Goal: Information Seeking & Learning: Learn about a topic

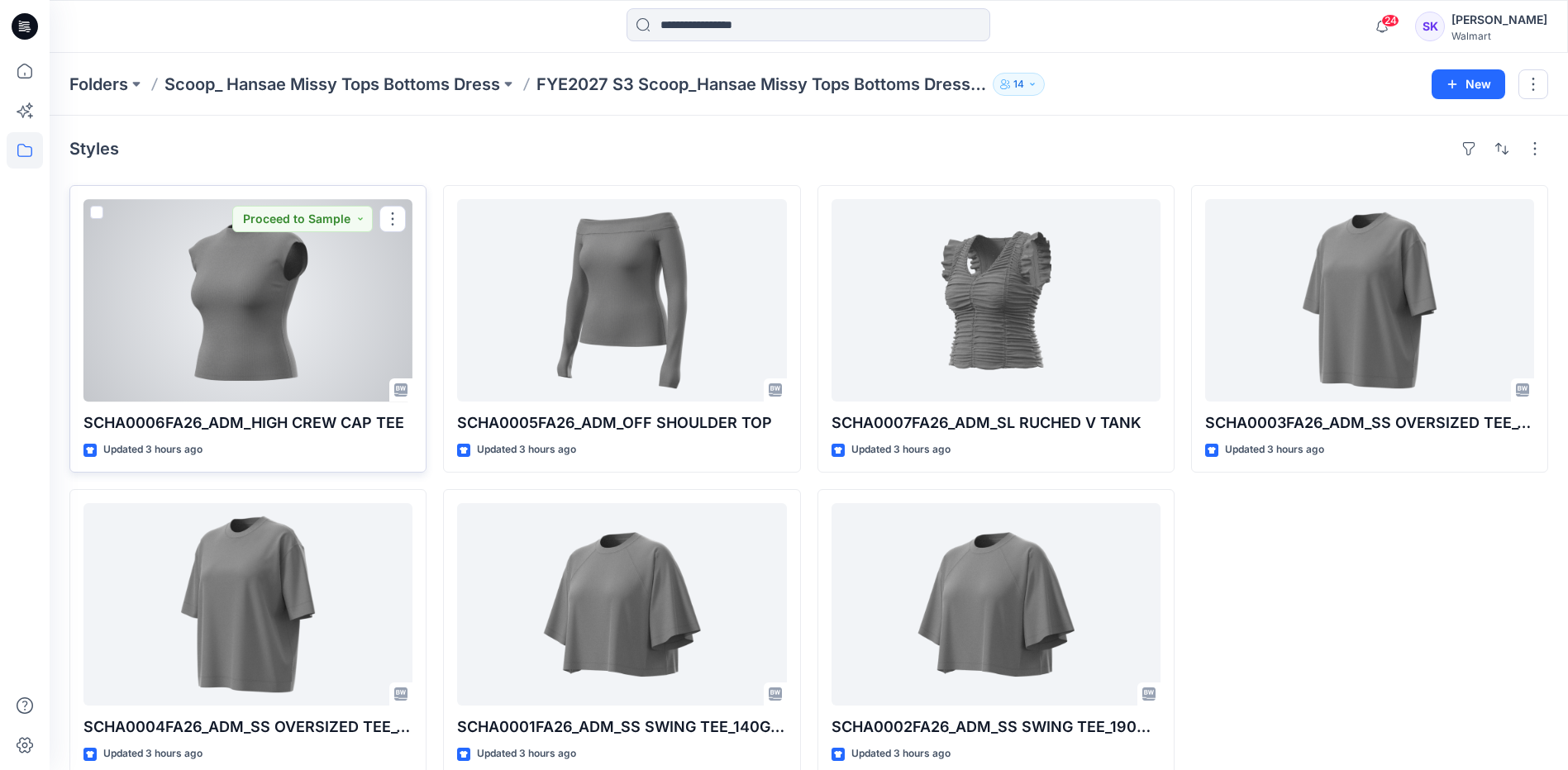
click at [238, 329] on div at bounding box center [248, 300] width 328 height 202
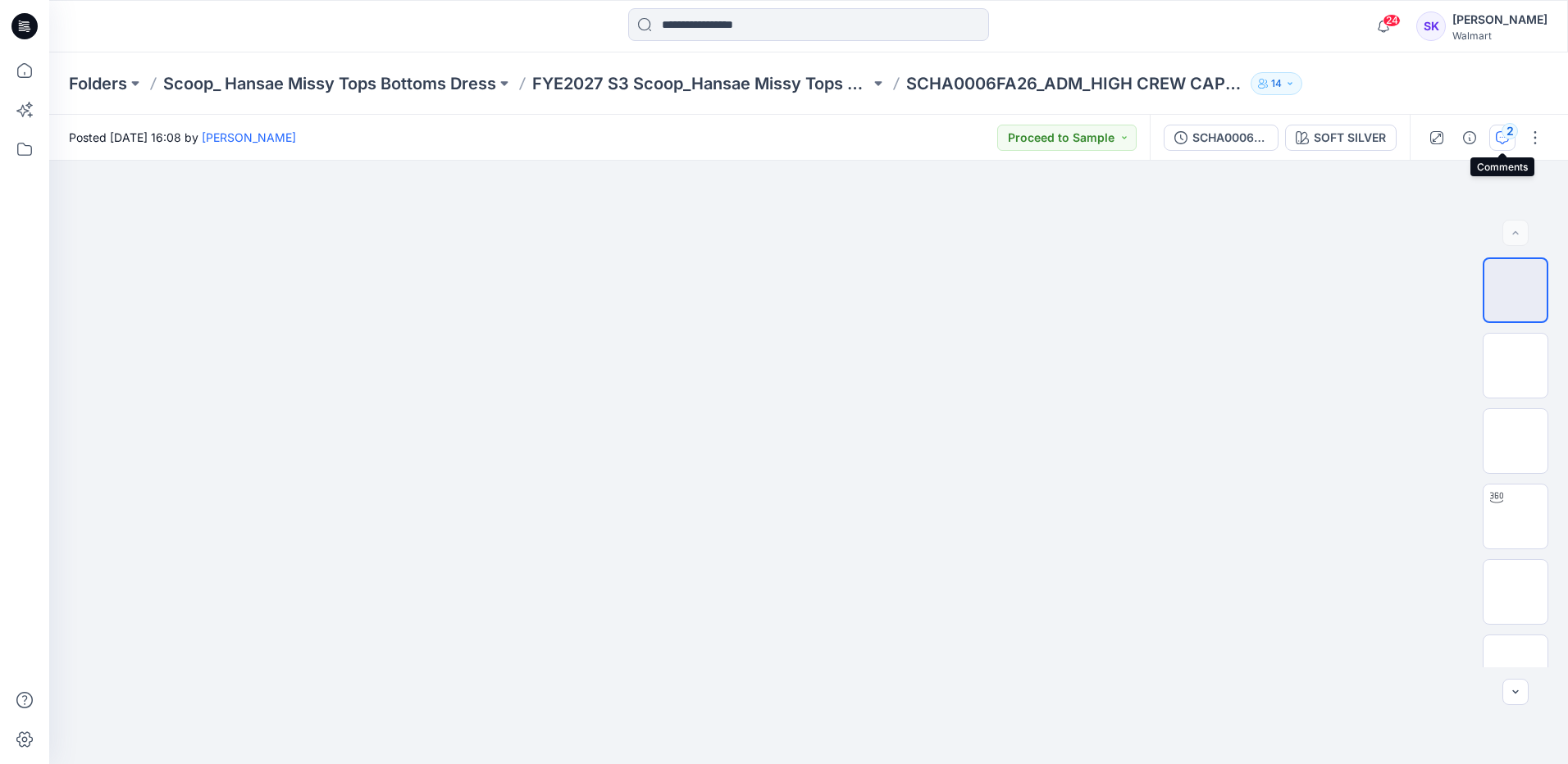
click at [1499, 142] on icon "button" at bounding box center [1503, 137] width 13 height 13
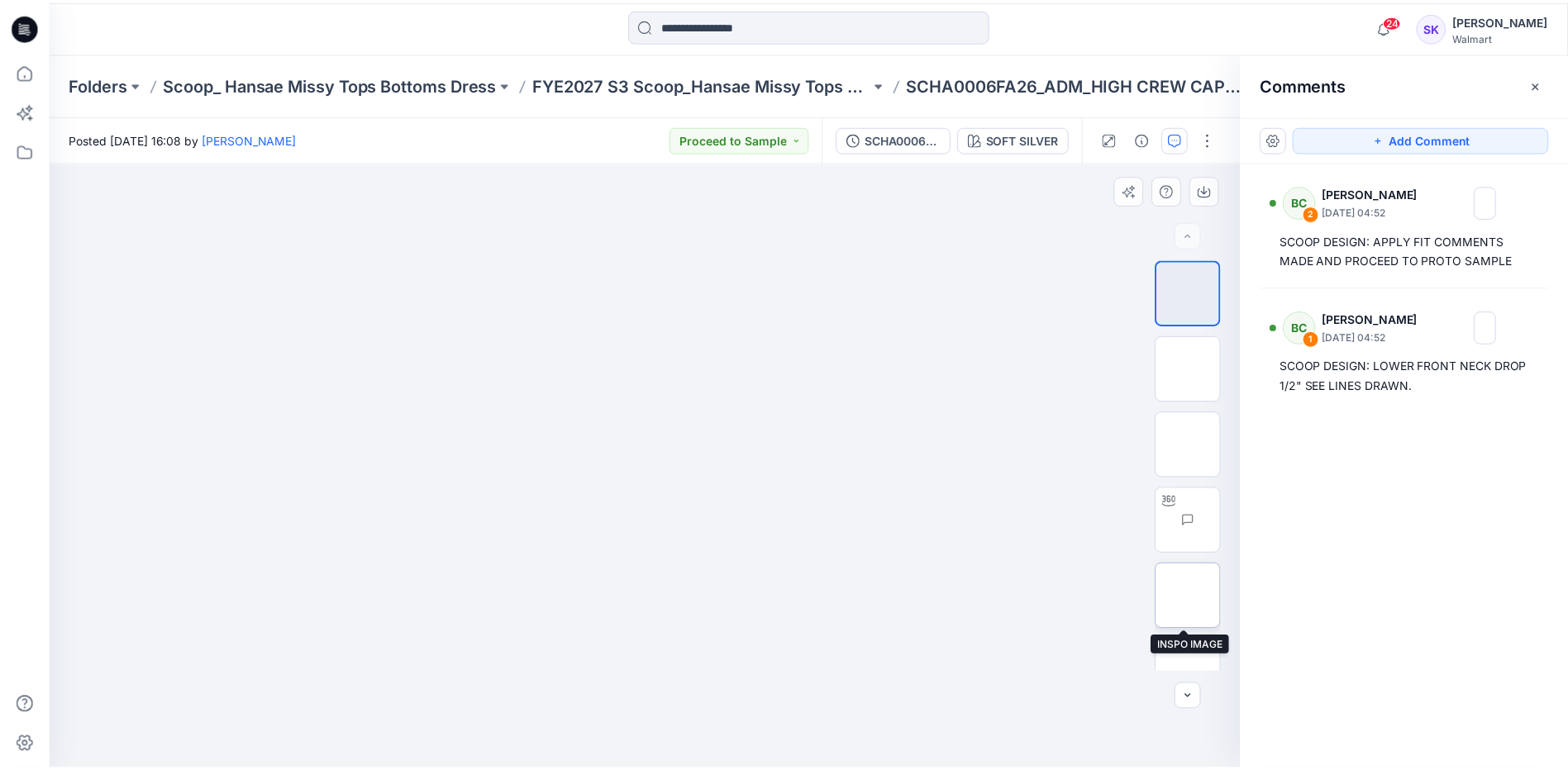
scroll to position [33, 0]
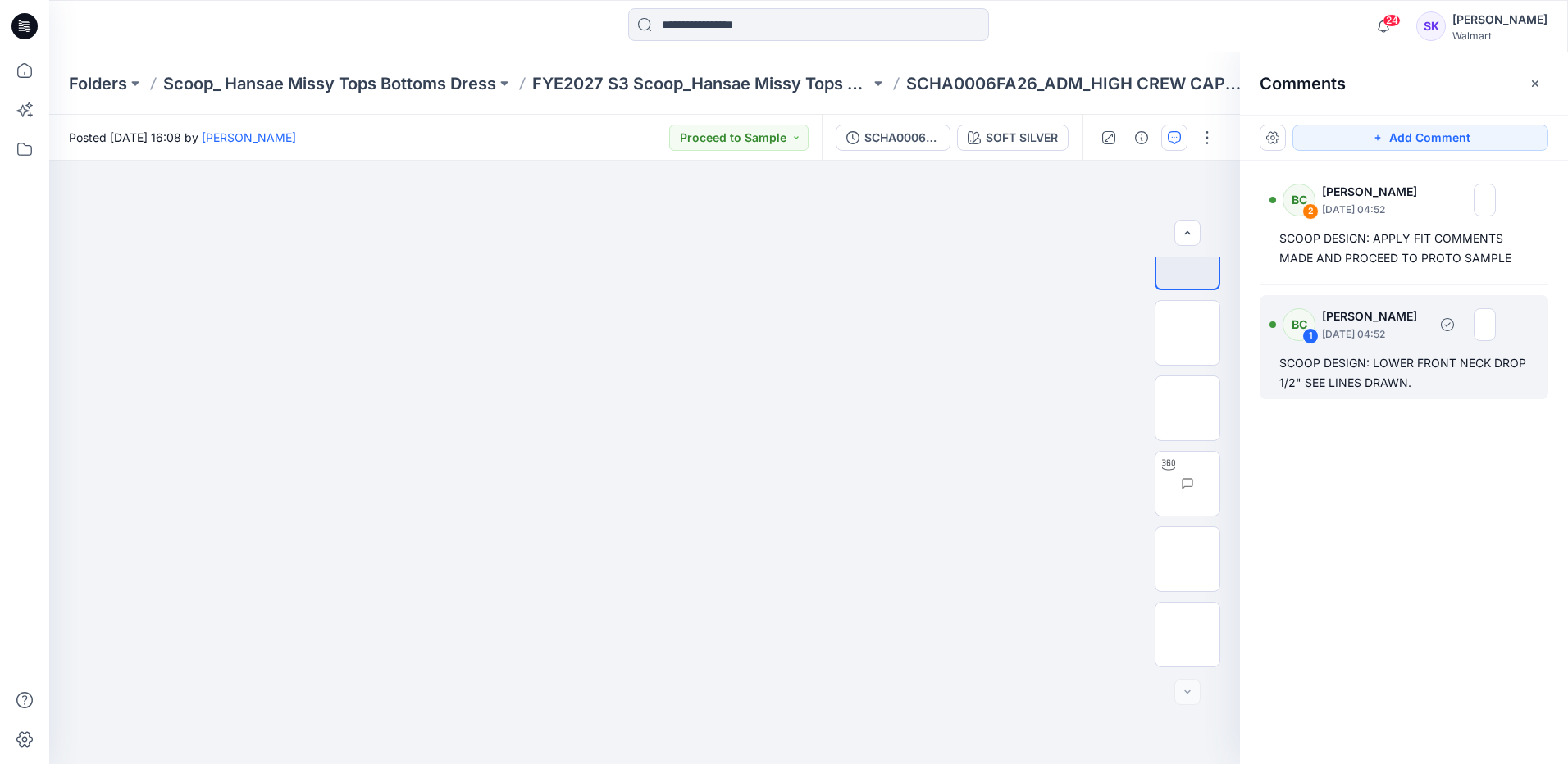
click at [1406, 375] on div "SCOOP DESIGN: LOWER FRONT NECK DROP 1/2" SEE LINES DRAWN." at bounding box center [1404, 373] width 249 height 39
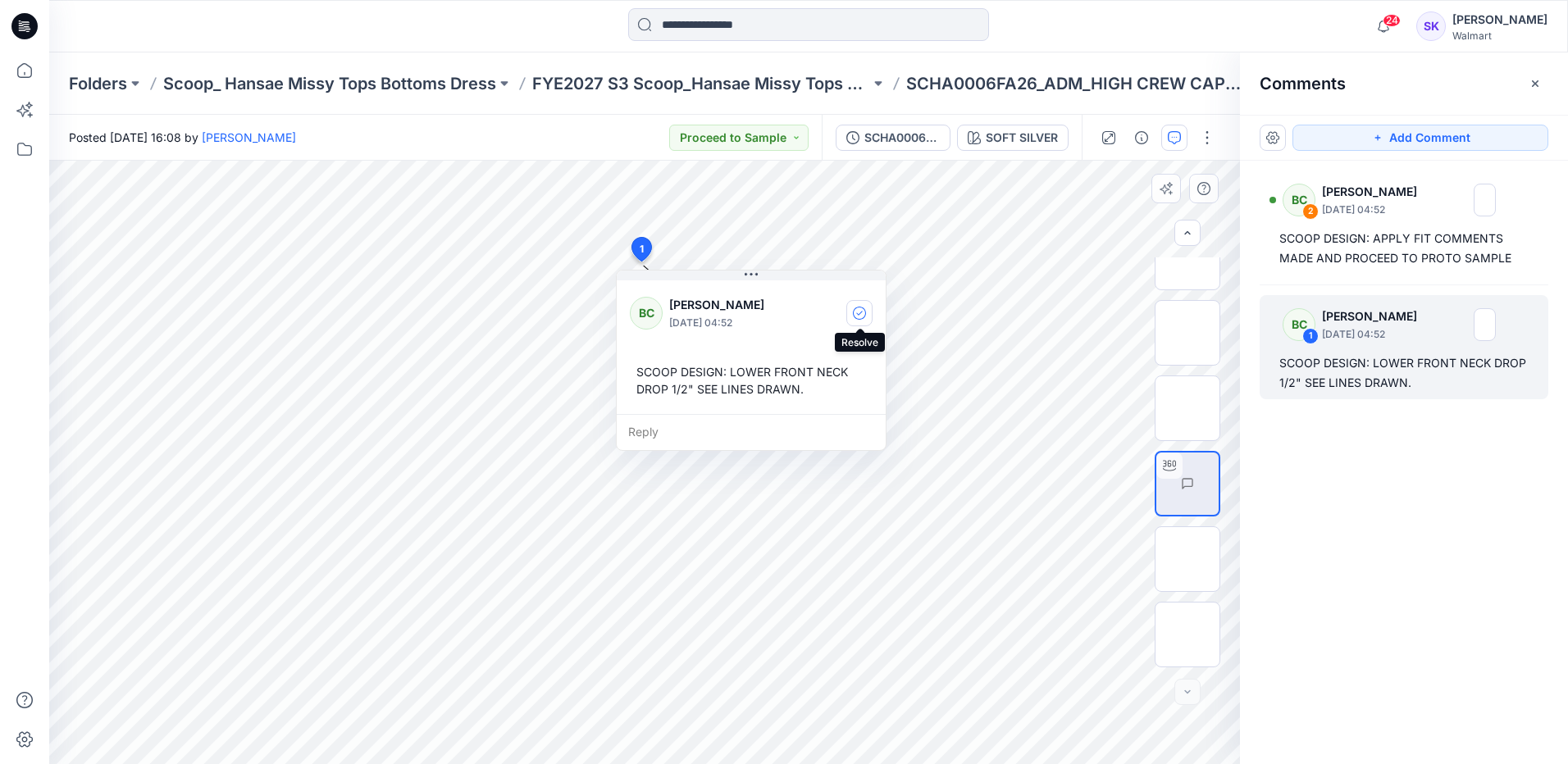
click at [863, 321] on button "button" at bounding box center [859, 313] width 26 height 26
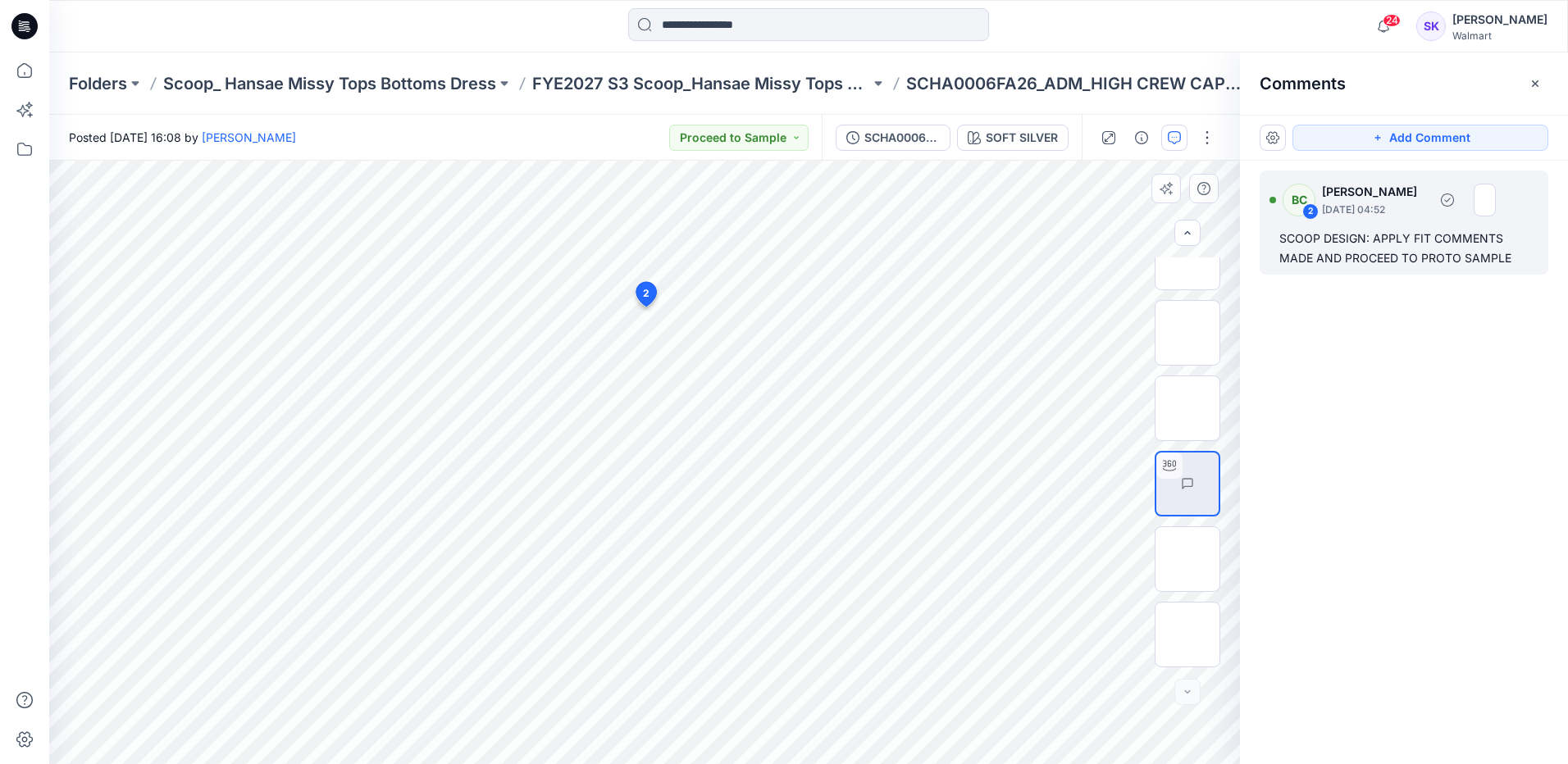
click at [1424, 232] on div "SCOOP DESIGN: APPLY FIT COMMENTS MADE AND PROCEED TO PROTO SAMPLE" at bounding box center [1404, 248] width 249 height 39
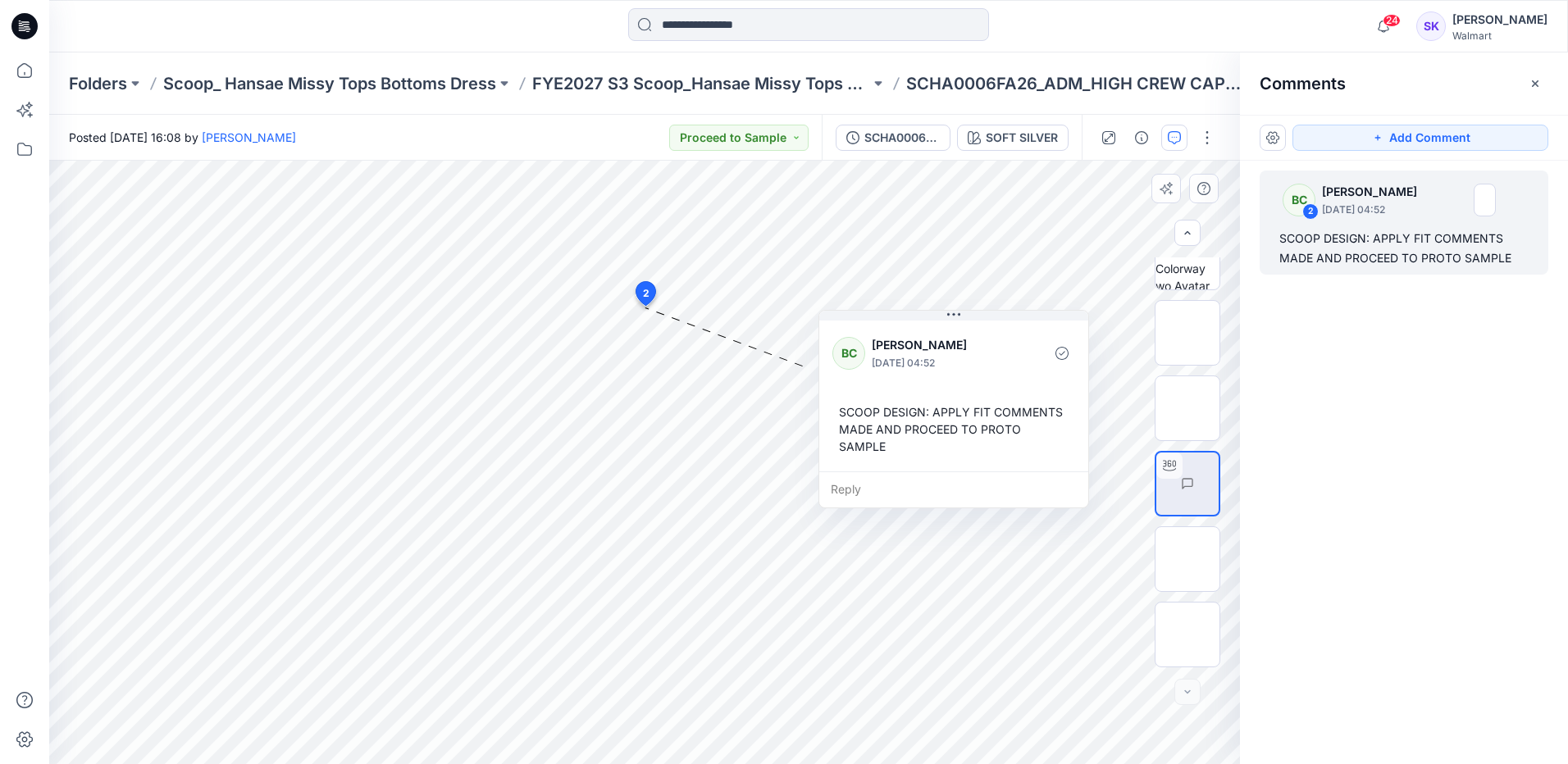
drag, startPoint x: 753, startPoint y: 414, endPoint x: 998, endPoint y: 421, distance: 245.1
click at [998, 421] on div "SCOOP DESIGN: APPLY FIT COMMENTS MADE AND PROCEED TO PROTO SAMPLE" at bounding box center [954, 429] width 243 height 64
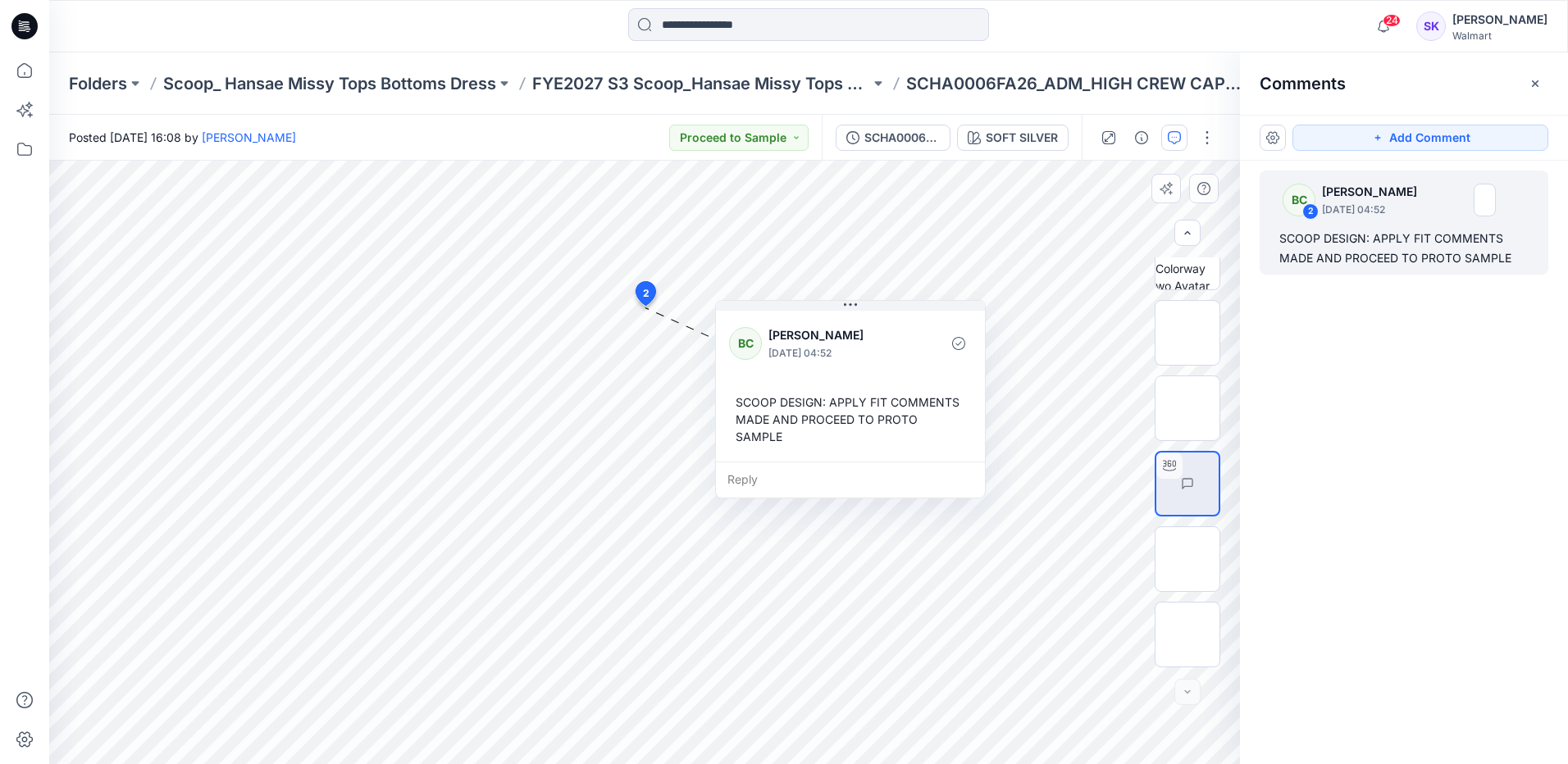
drag, startPoint x: 985, startPoint y: 430, endPoint x: 850, endPoint y: 413, distance: 136.1
click at [850, 413] on div "SCOOP DESIGN: APPLY FIT COMMENTS MADE AND PROCEED TO PROTO SAMPLE" at bounding box center [851, 418] width 243 height 64
click at [1366, 388] on div "BC 2 Bonny Cai October 14, 2025 04:52 SCOOP DESIGN: APPLY FIT COMMENTS MADE AND…" at bounding box center [1404, 432] width 328 height 543
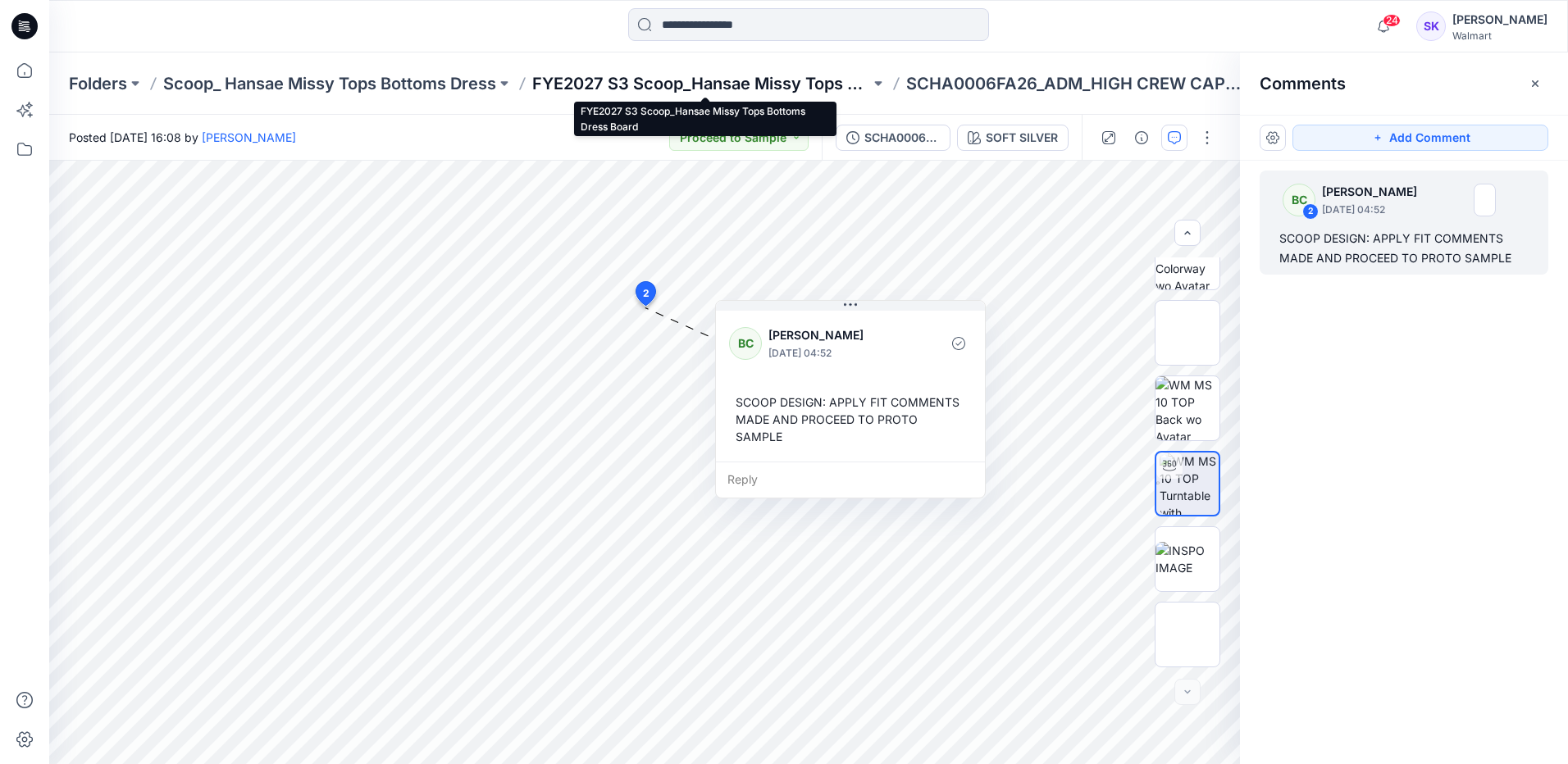
click at [710, 81] on p "FYE2027 S3 Scoop_Hansae Missy Tops Bottoms Dress Board" at bounding box center [701, 83] width 338 height 23
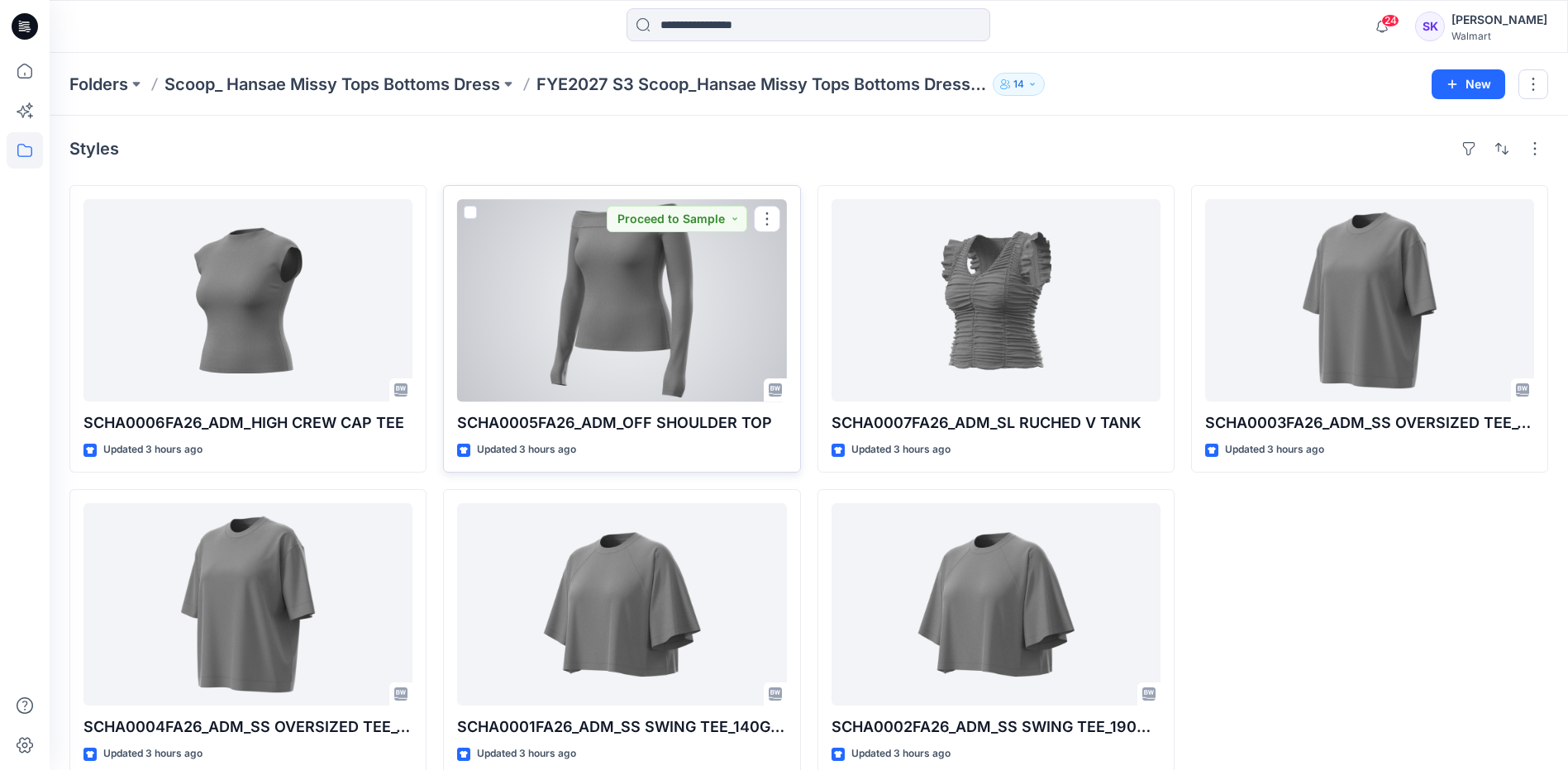
click at [617, 328] on div at bounding box center [621, 300] width 328 height 202
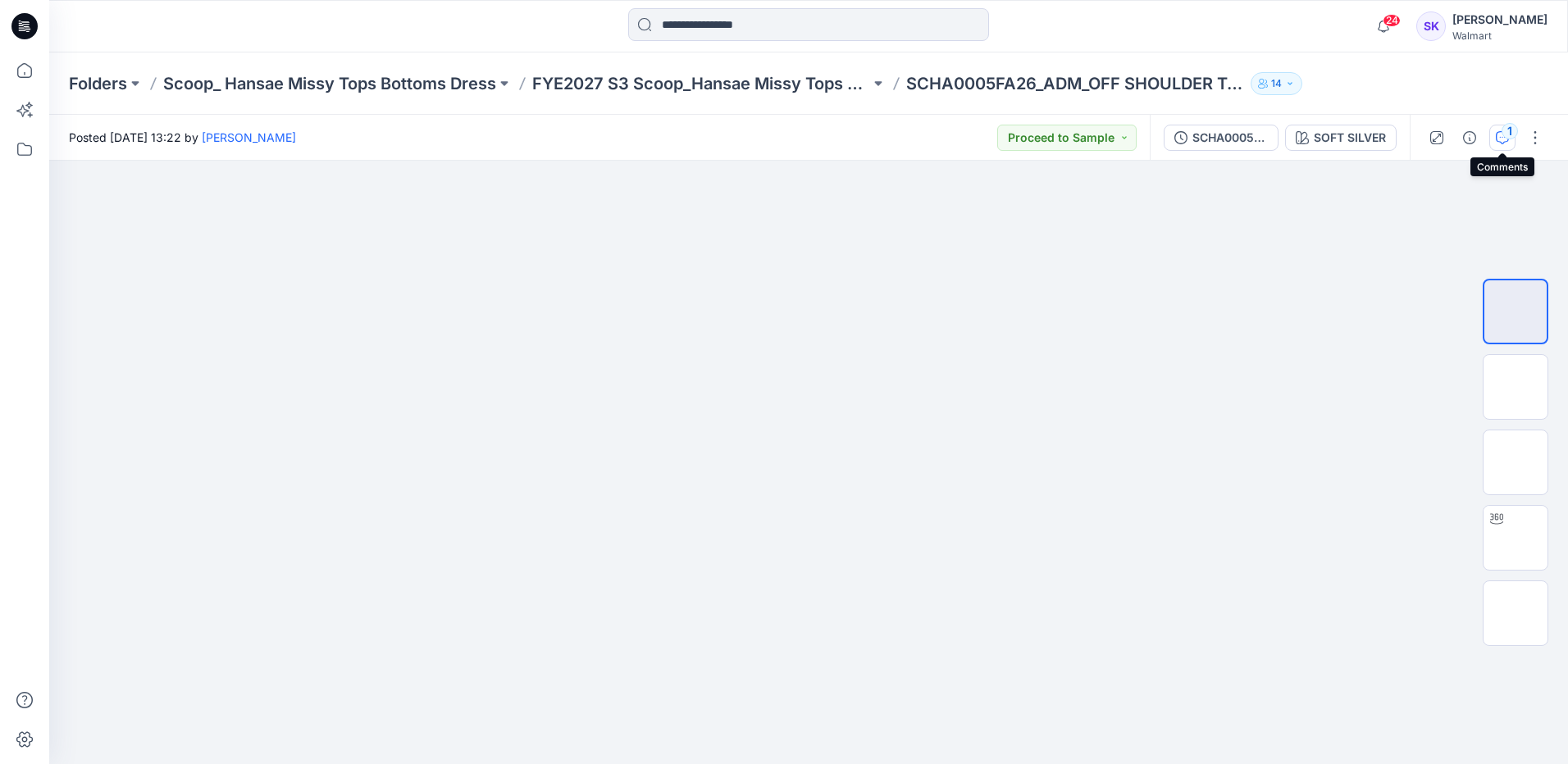
click at [1499, 133] on icon "button" at bounding box center [1503, 137] width 13 height 13
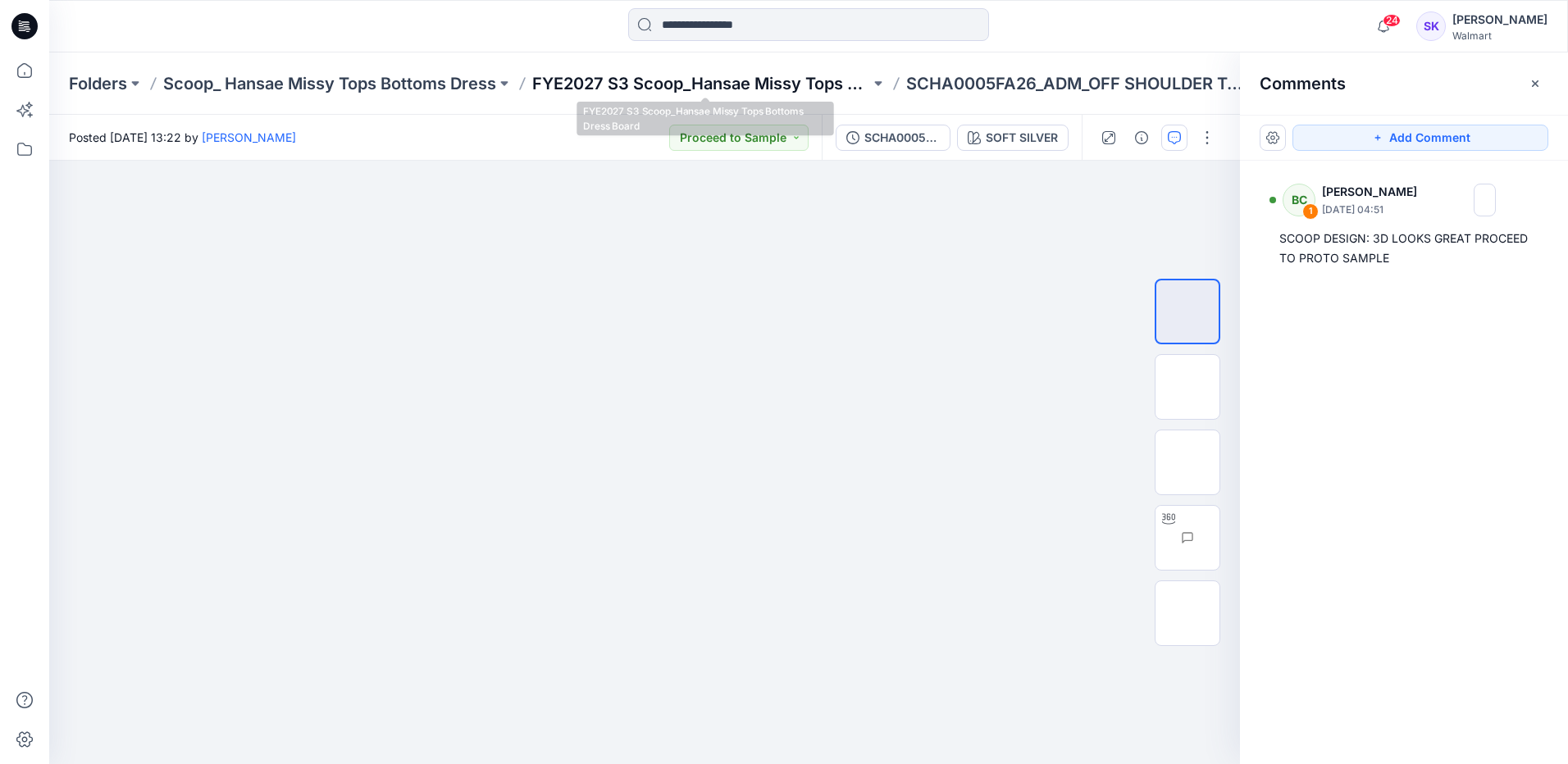
click at [786, 81] on p "FYE2027 S3 Scoop_Hansae Missy Tops Bottoms Dress Board" at bounding box center [701, 83] width 338 height 23
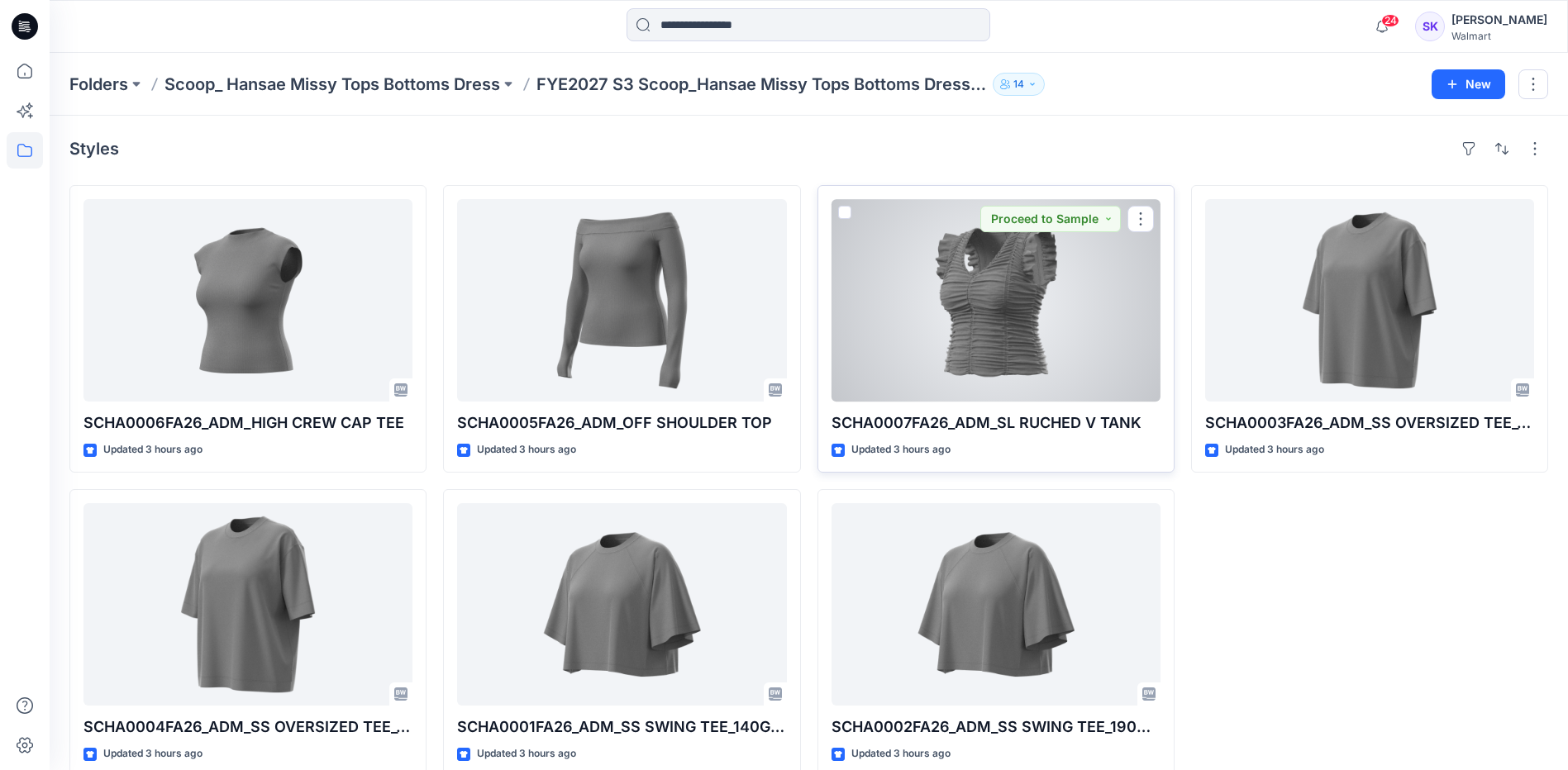
click at [1054, 312] on div at bounding box center [995, 300] width 328 height 202
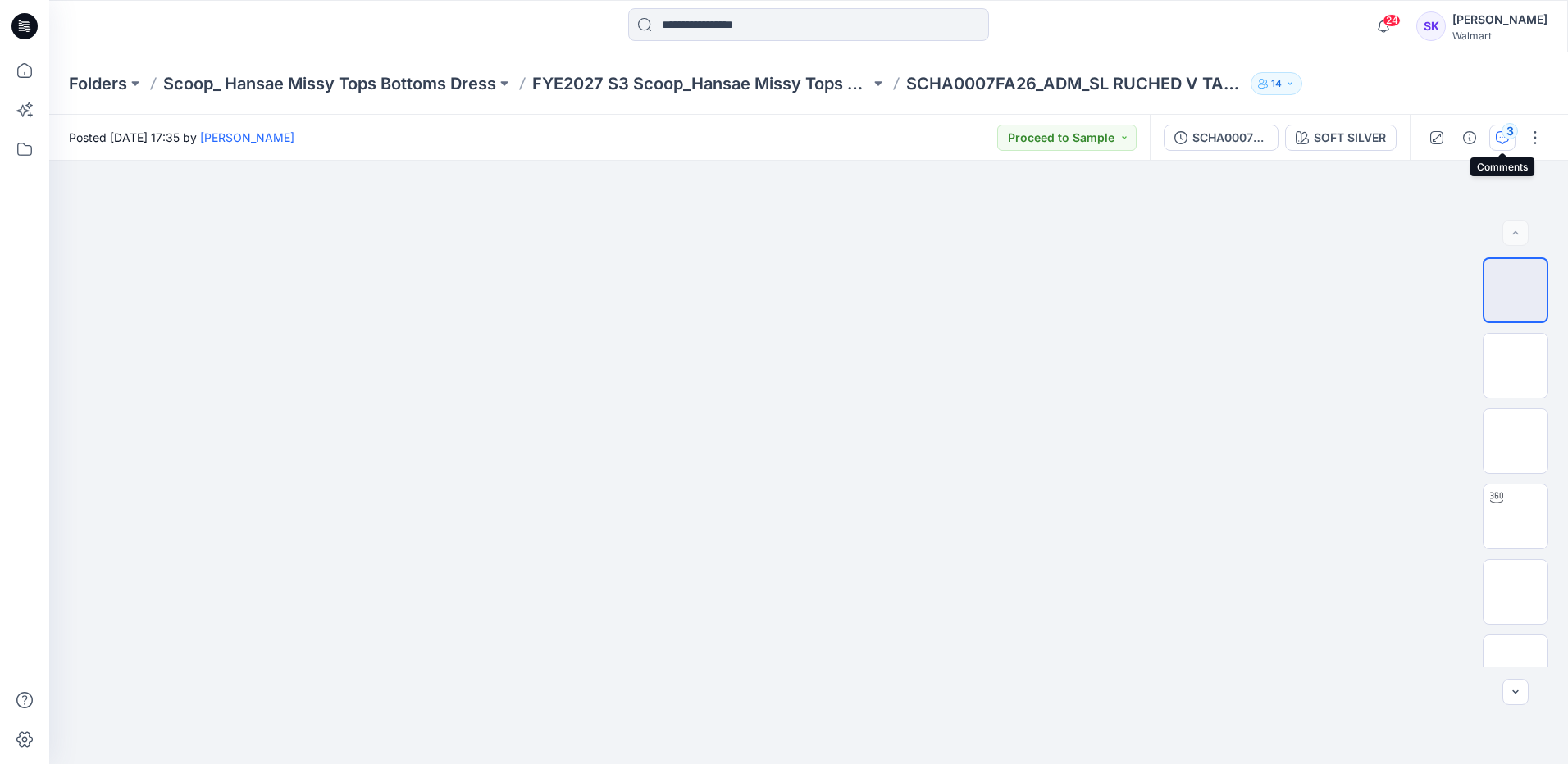
click at [1498, 135] on icon "button" at bounding box center [1503, 137] width 13 height 13
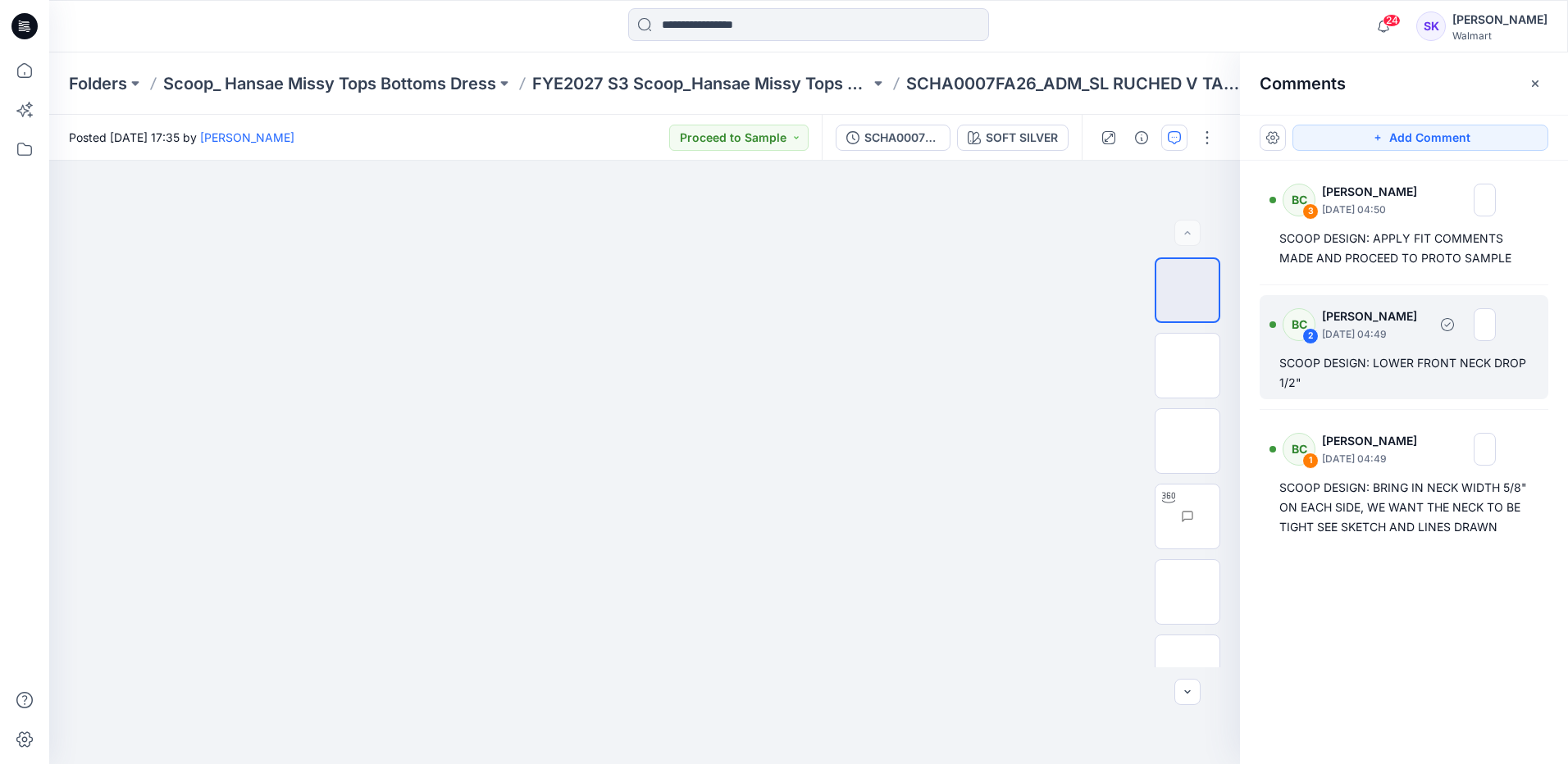
click at [1490, 346] on div "BC 2 Bonny Cai October 14, 2025 04:49" at bounding box center [1382, 324] width 226 height 45
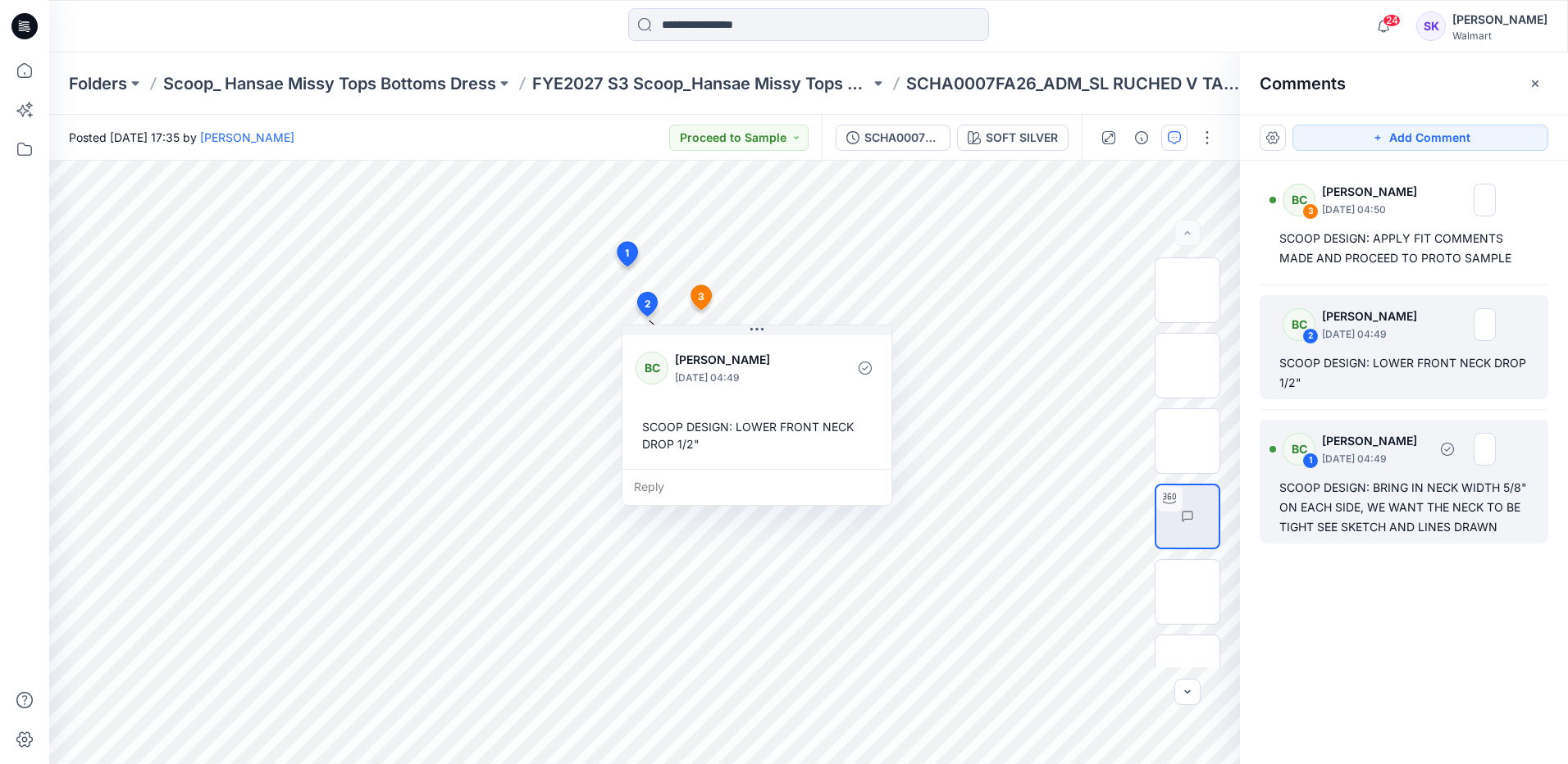
click at [1395, 497] on div "SCOOP DESIGN: BRING IN NECK WIDTH 5/8" ON EACH SIDE, WE WANT THE NECK TO BE TIG…" at bounding box center [1404, 507] width 249 height 59
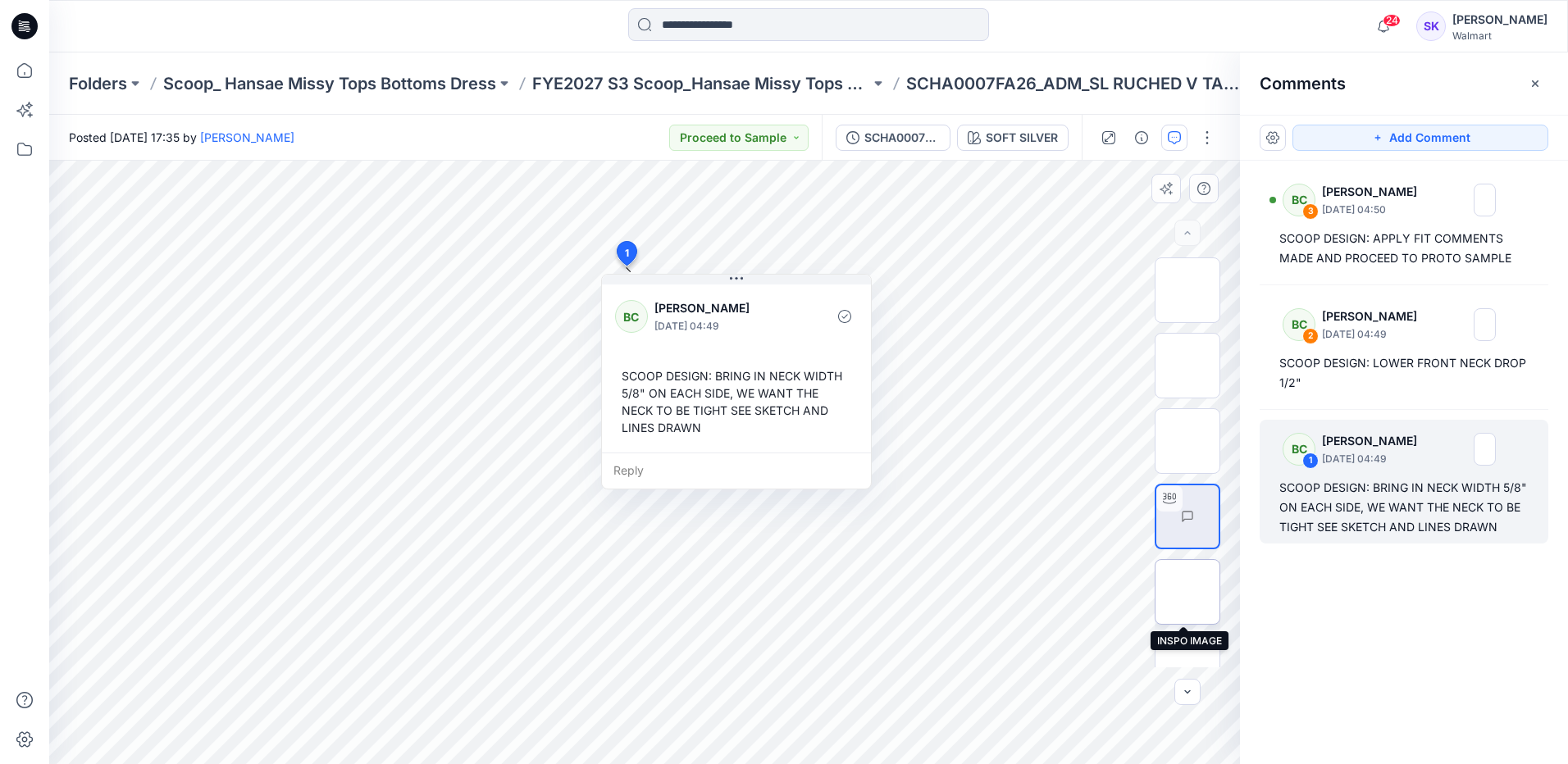
click at [1188, 592] on img at bounding box center [1188, 592] width 0 height 0
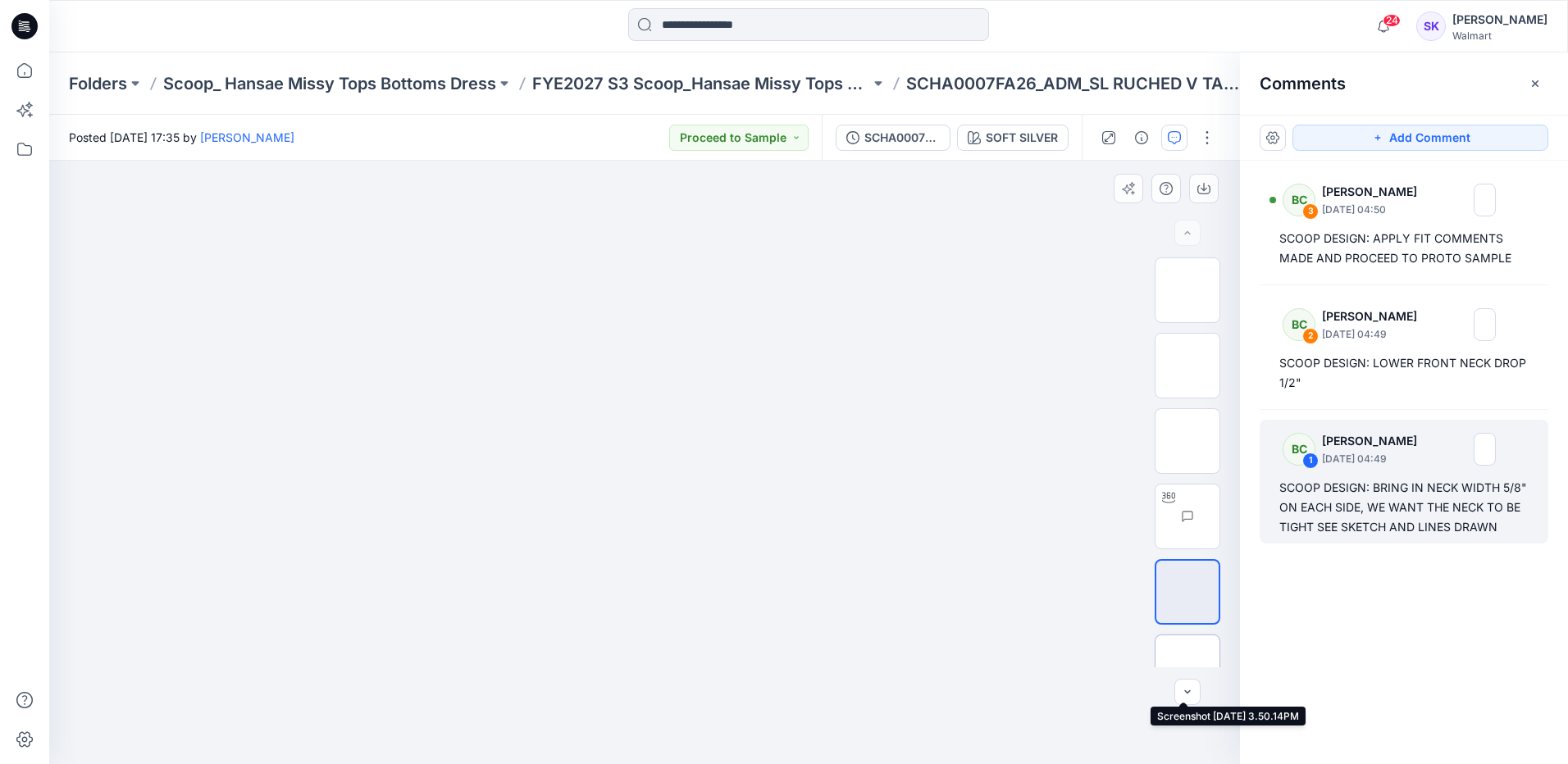
click at [1188, 668] on img at bounding box center [1188, 668] width 0 height 0
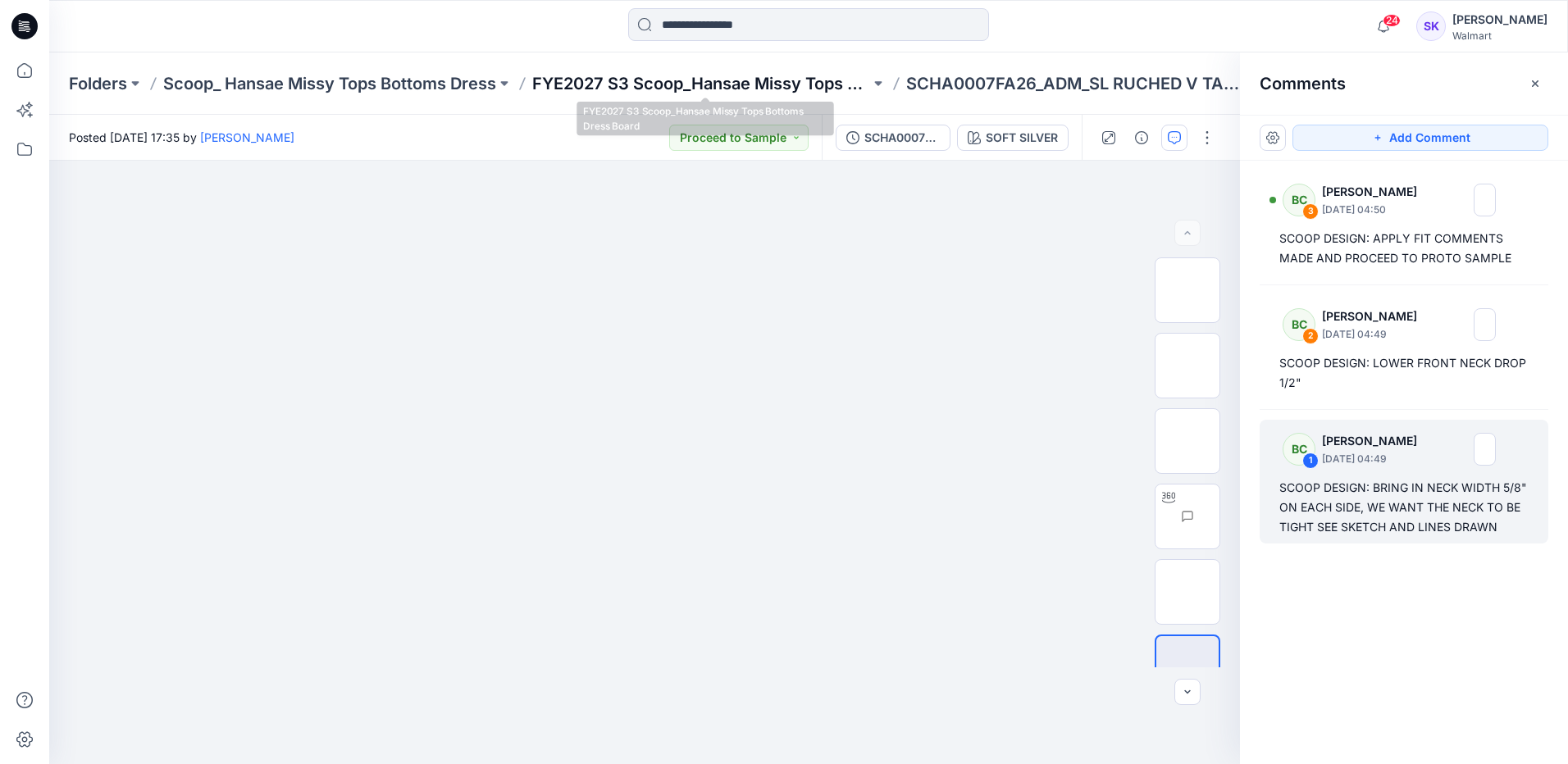
click at [812, 90] on p "FYE2027 S3 Scoop_Hansae Missy Tops Bottoms Dress Board" at bounding box center [701, 83] width 338 height 23
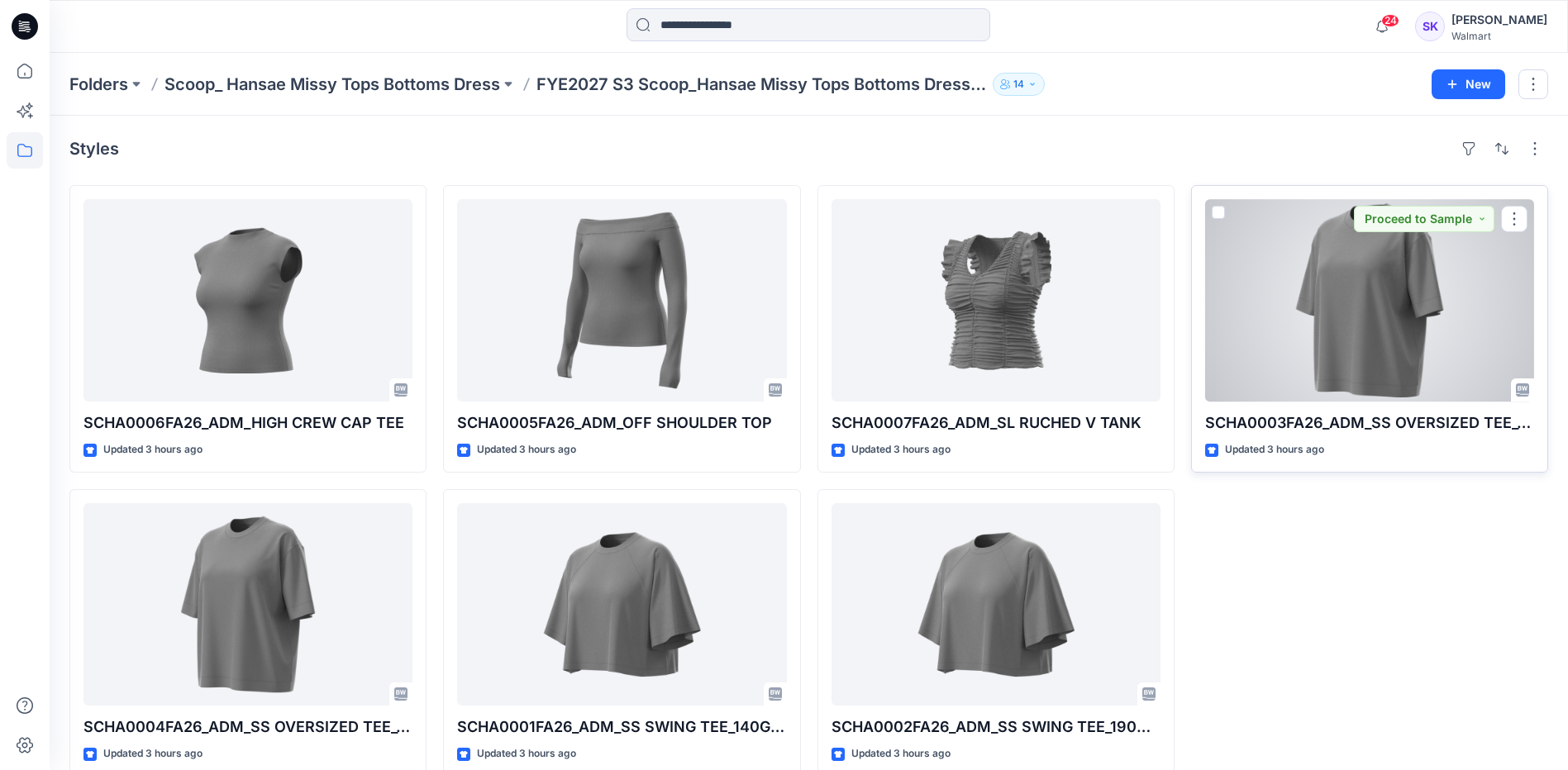
click at [1429, 317] on div at bounding box center [1368, 300] width 328 height 202
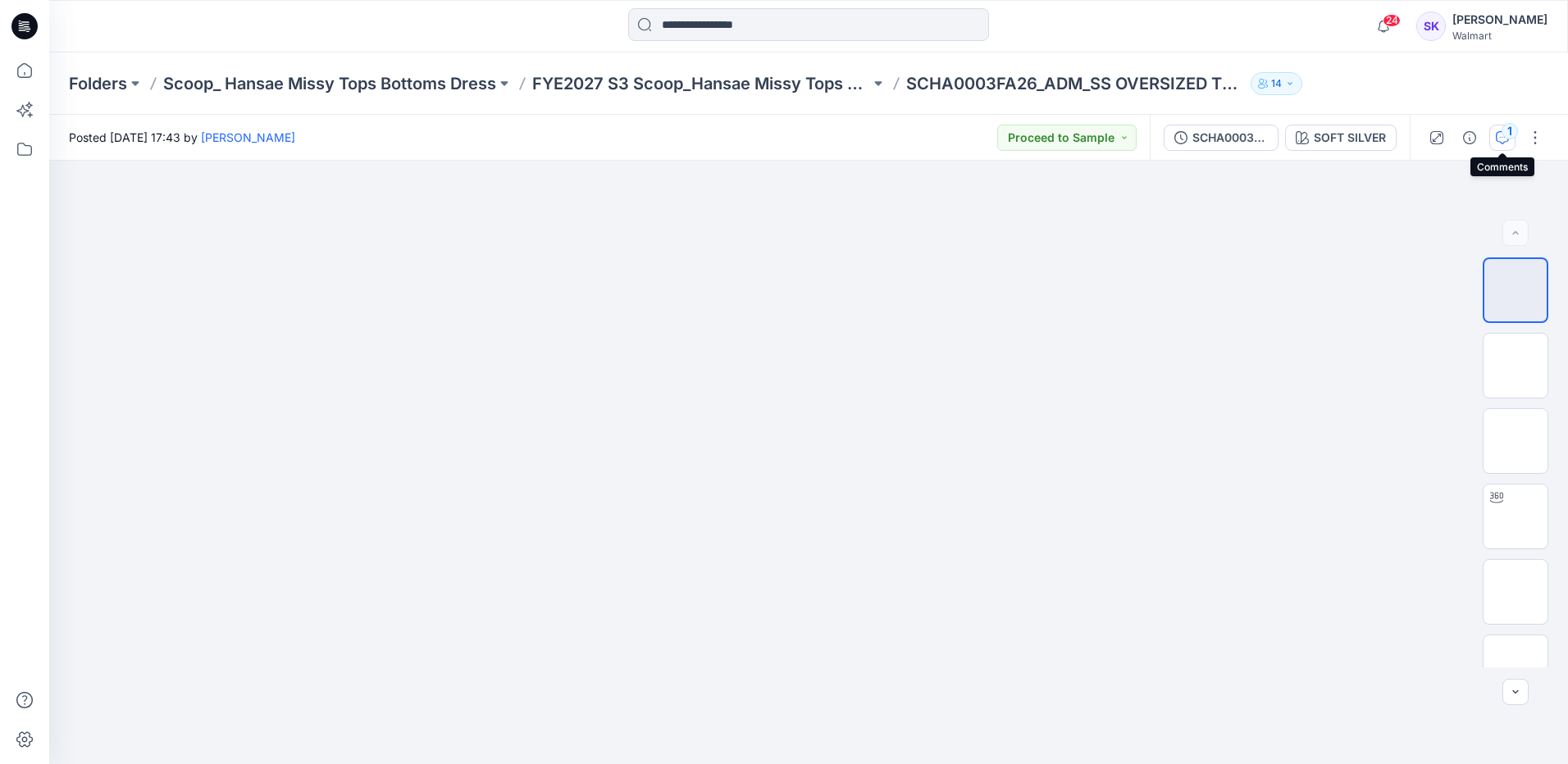
click at [1502, 133] on div "1" at bounding box center [1510, 132] width 17 height 17
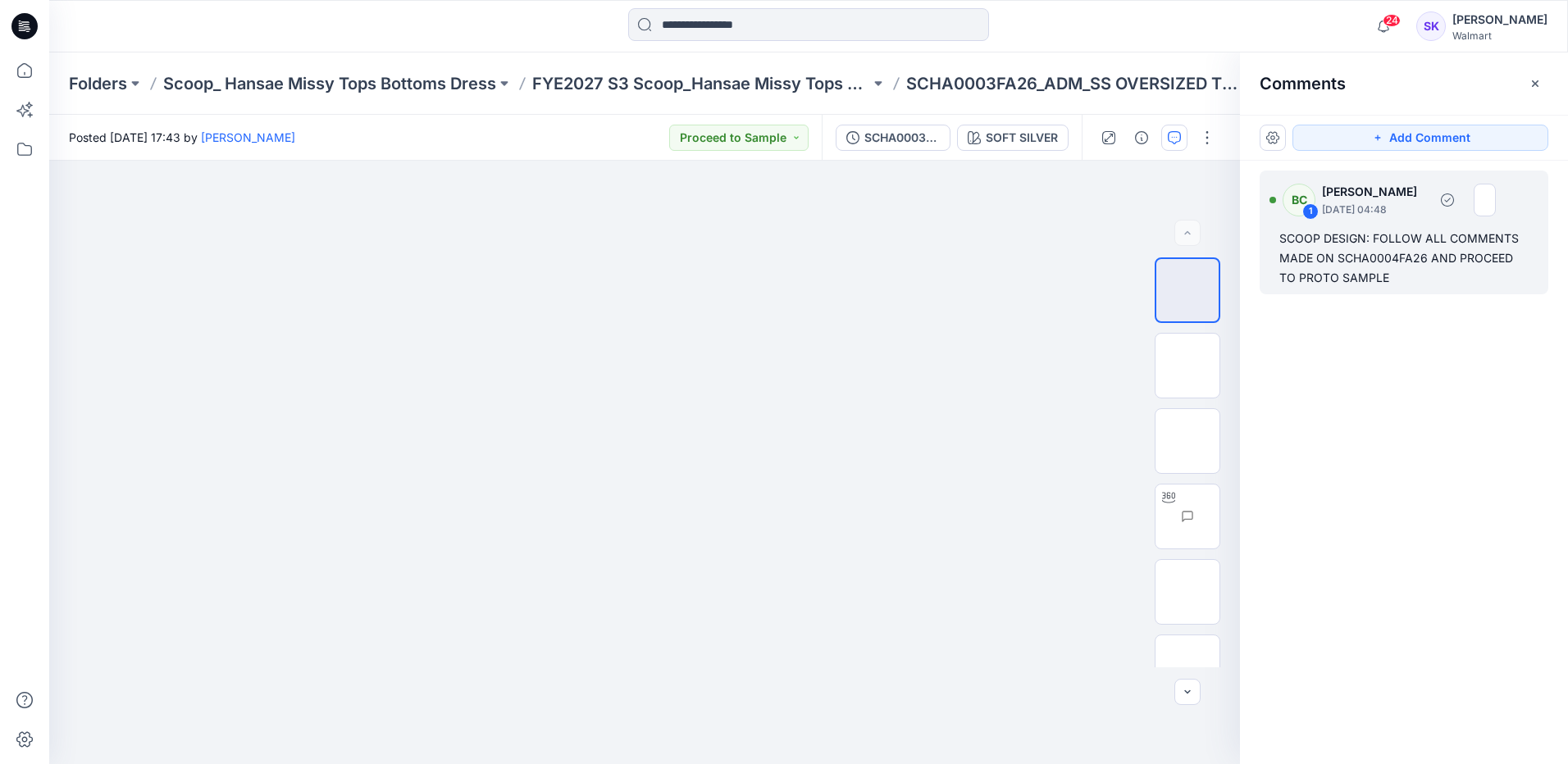
click at [1470, 275] on div "SCOOP DESIGN: FOLLOW ALL COMMENTS MADE ON SCHA0004FA26 AND PROCEED TO PROTO SAM…" at bounding box center [1404, 258] width 249 height 59
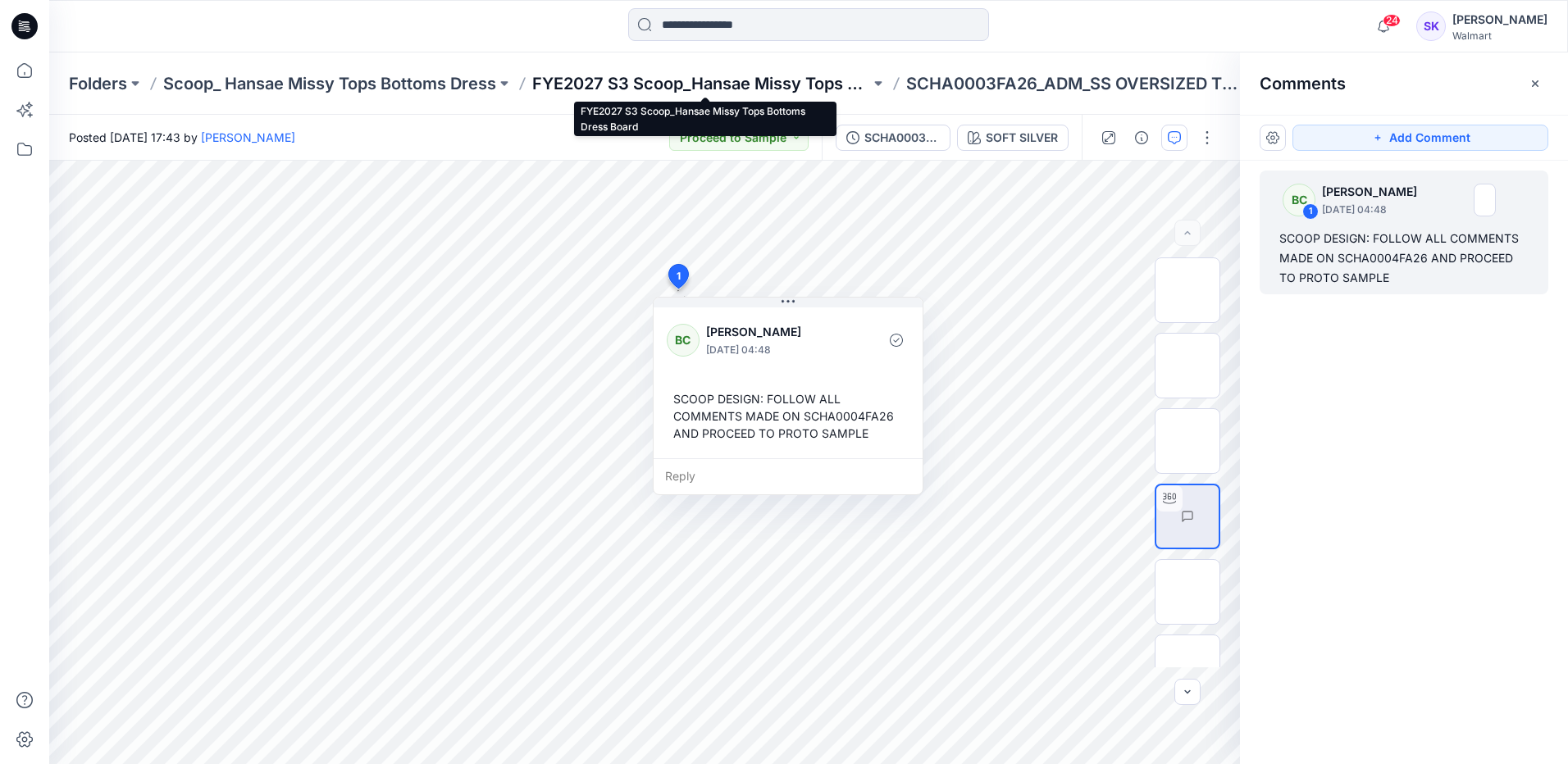
click at [801, 78] on p "FYE2027 S3 Scoop_Hansae Missy Tops Bottoms Dress Board" at bounding box center [701, 83] width 338 height 23
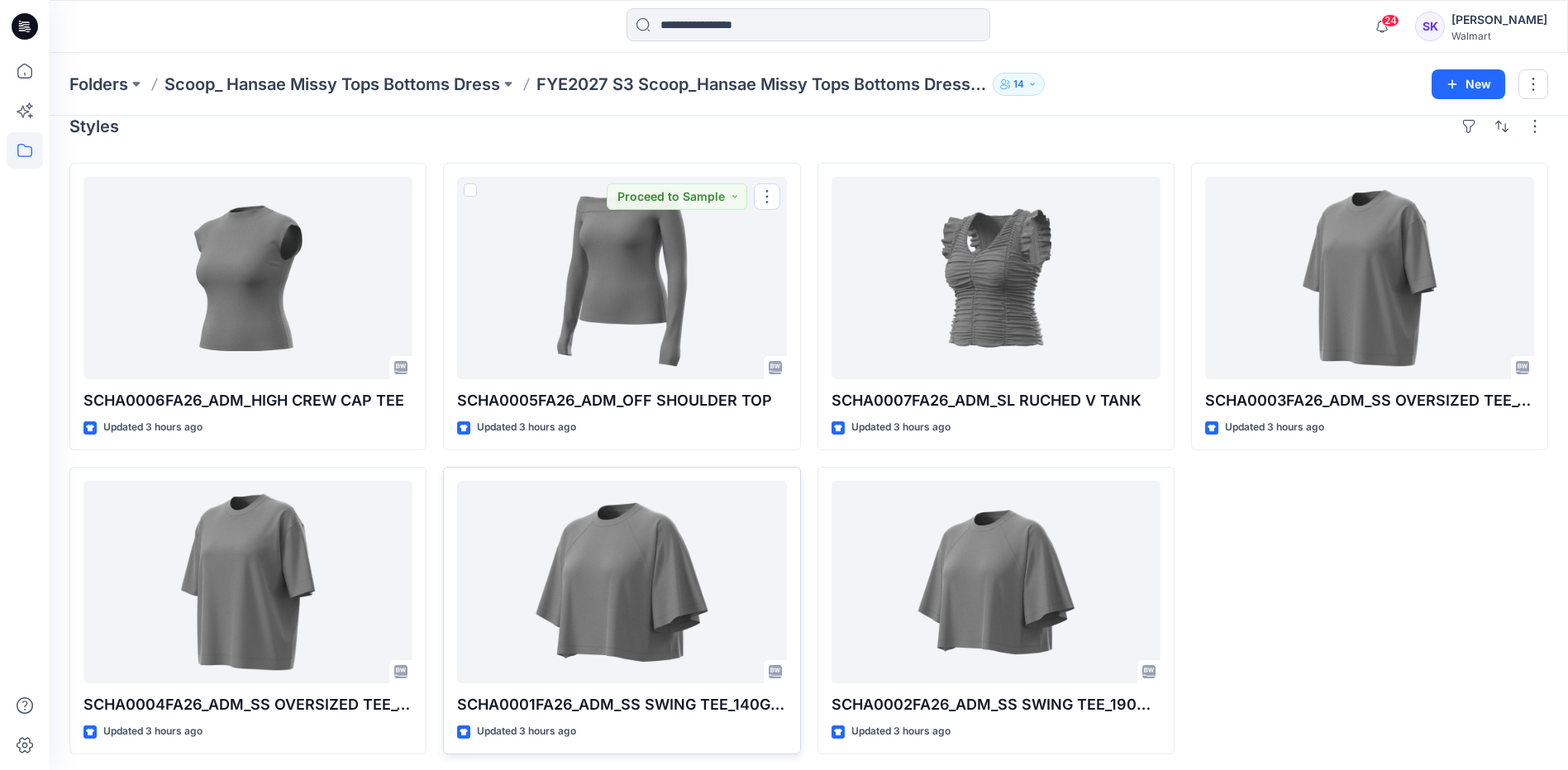
scroll to position [26, 0]
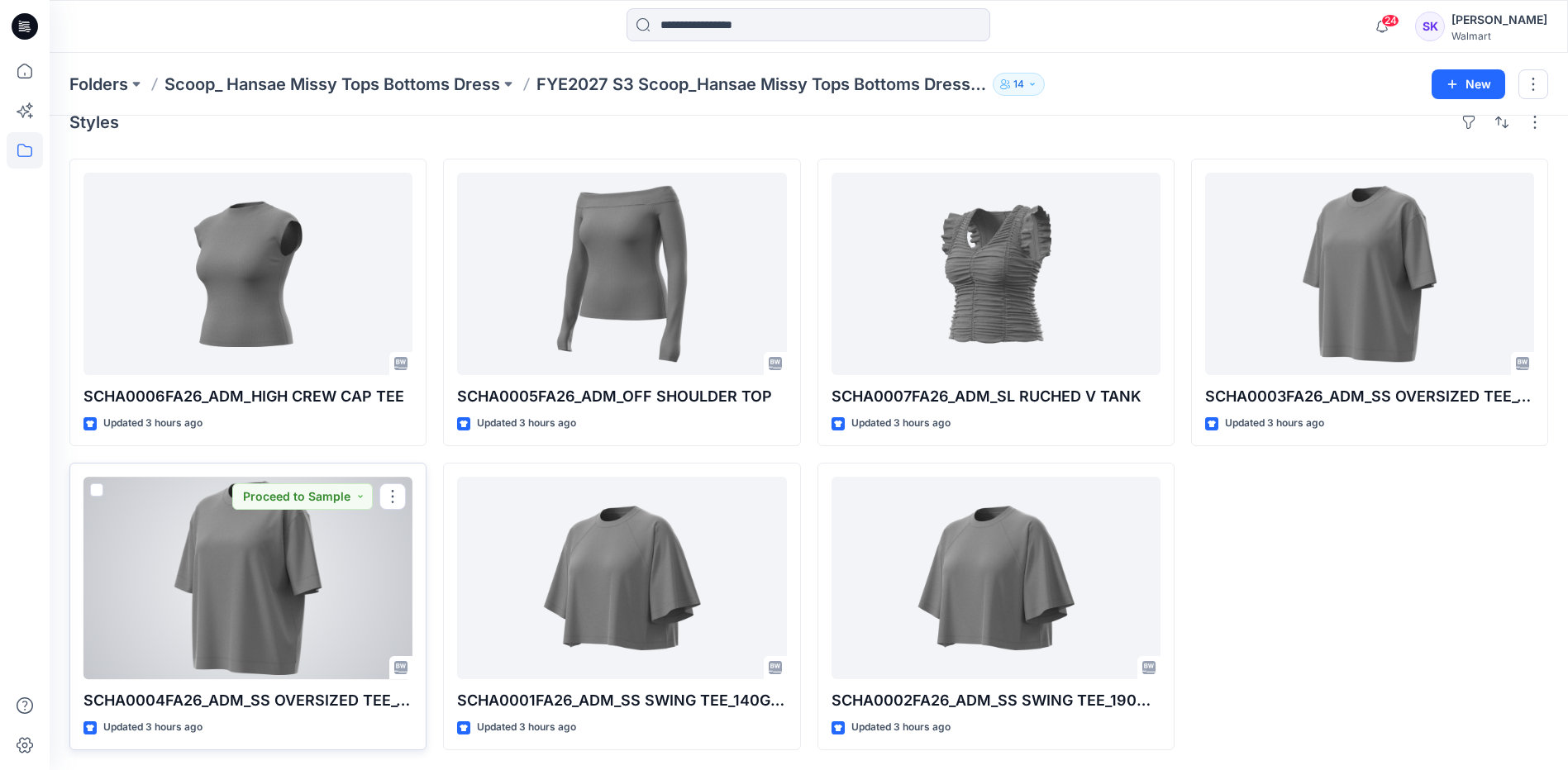
click at [344, 564] on div at bounding box center [248, 578] width 328 height 202
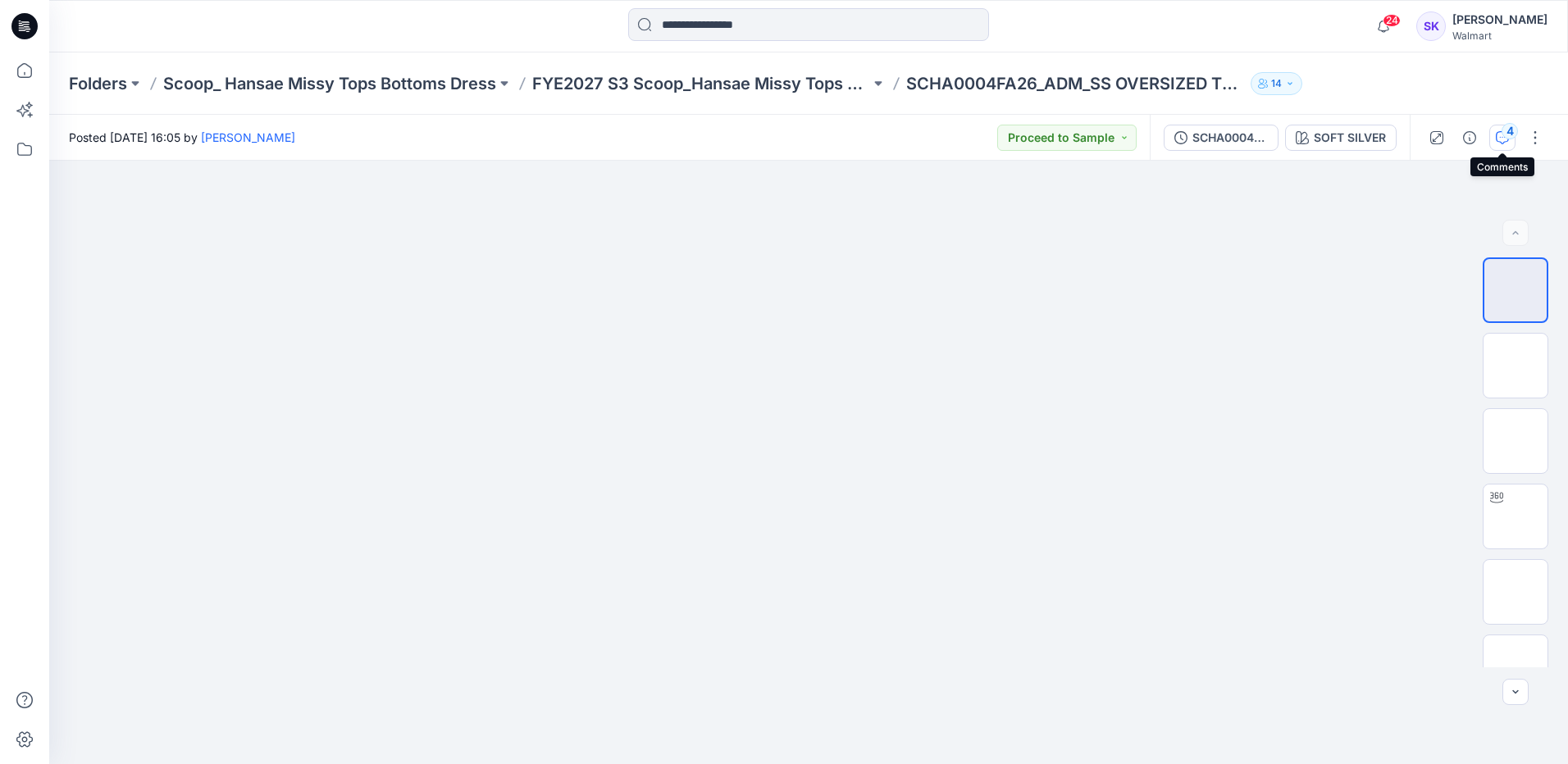
click at [1503, 133] on div "4" at bounding box center [1510, 132] width 17 height 17
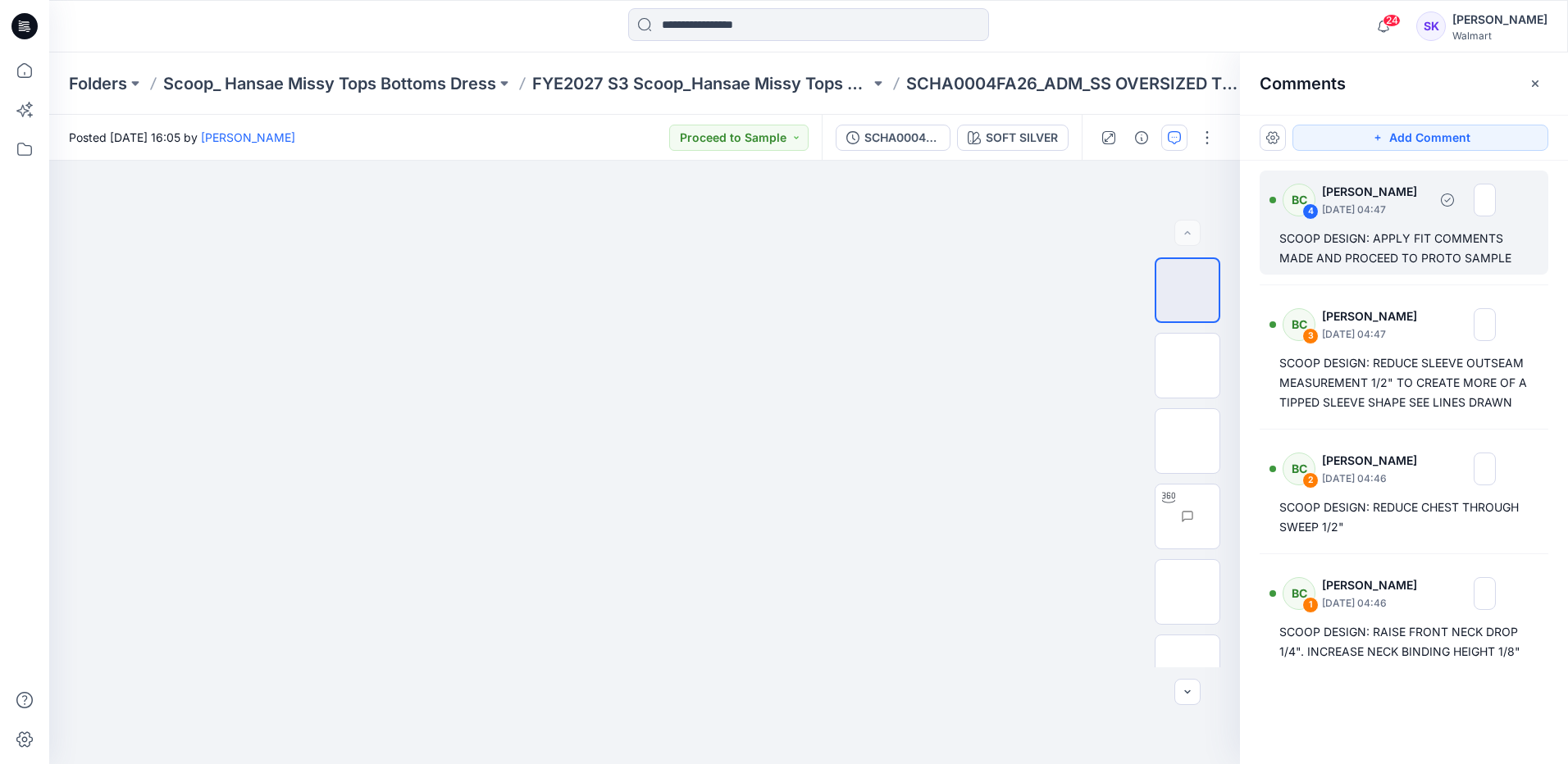
click at [1430, 243] on div "SCOOP DESIGN: APPLY FIT COMMENTS MADE AND PROCEED TO PROTO SAMPLE" at bounding box center [1404, 248] width 249 height 39
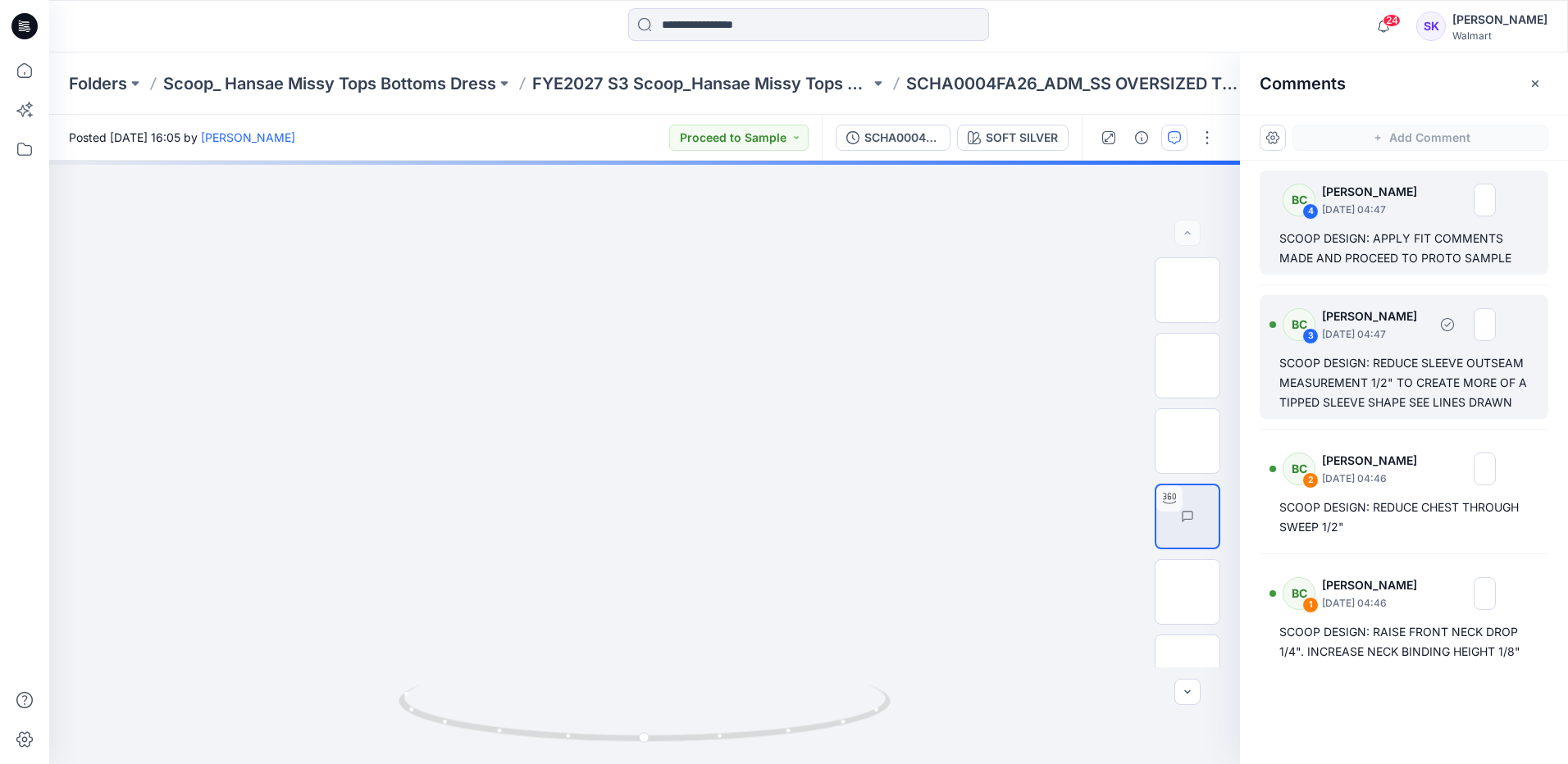
click at [1432, 387] on div "SCOOP DESIGN: REDUCE SLEEVE OUTSEAM MEASUREMENT 1/2" TO CREATE MORE OF A TIPPED…" at bounding box center [1404, 382] width 249 height 59
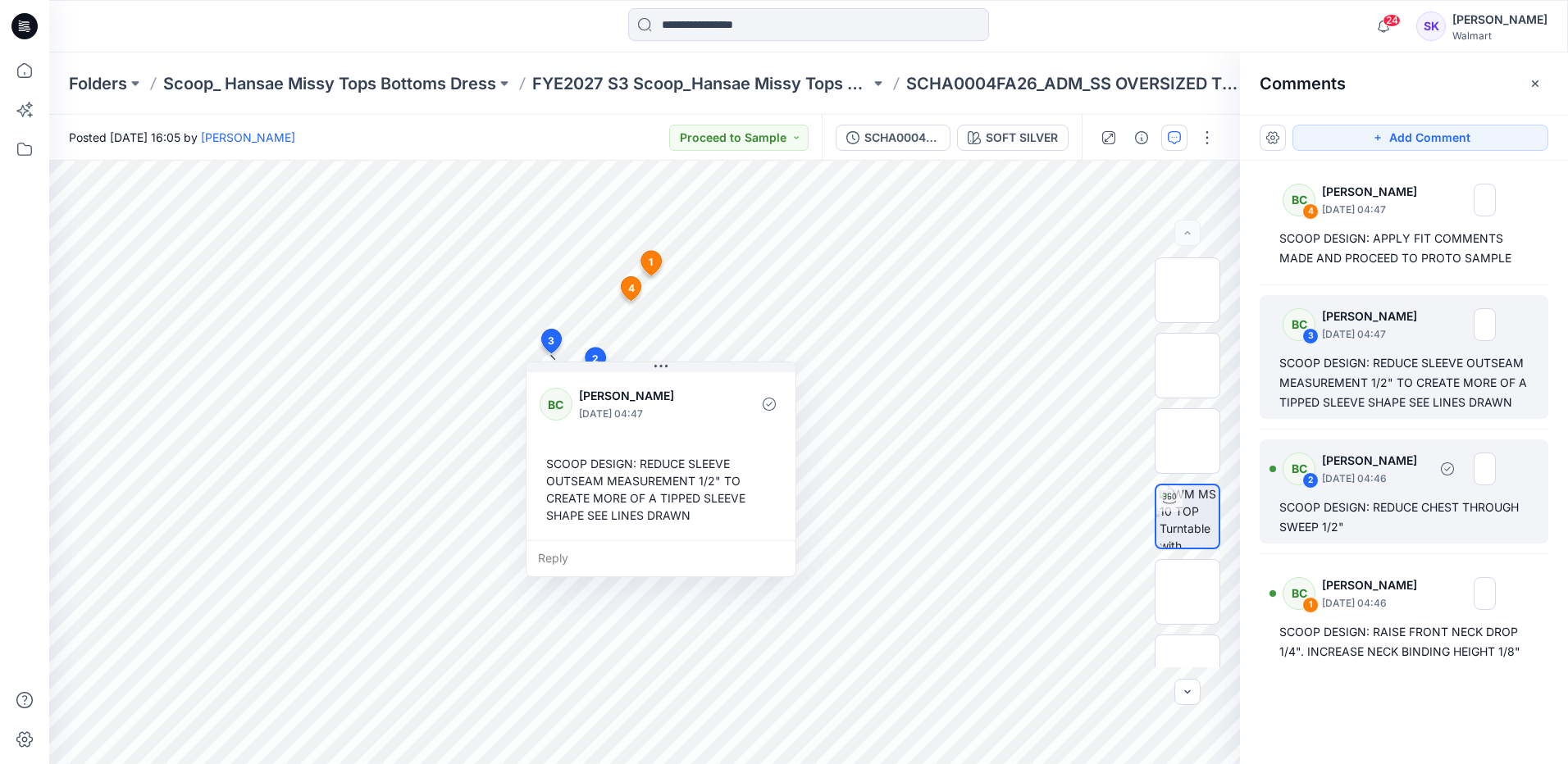
click at [1392, 488] on div "BC 2 Bonny Cai October 14, 2025 04:46" at bounding box center [1382, 469] width 226 height 45
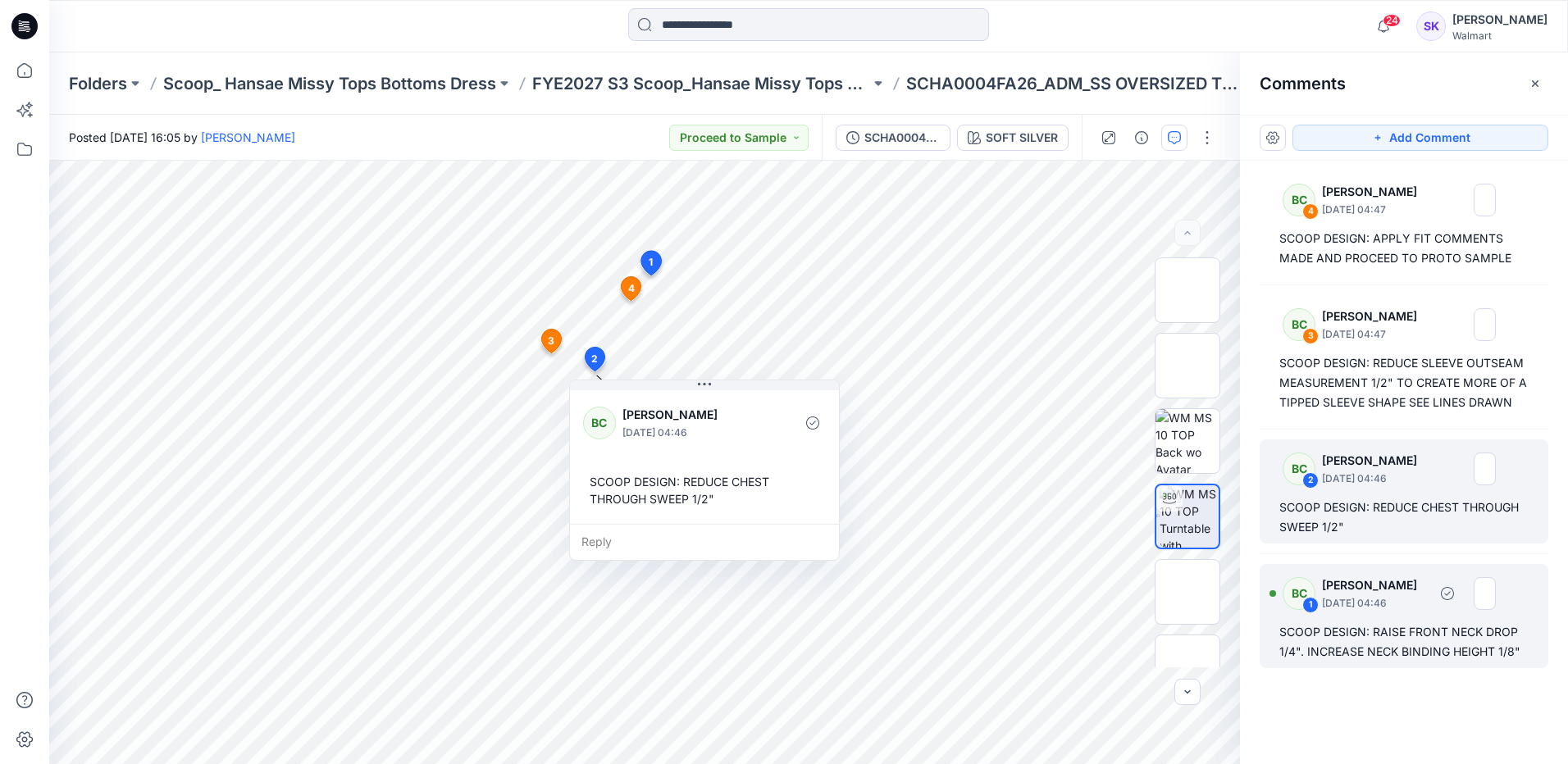
click at [1384, 628] on div "SCOOP DESIGN: RAISE FRONT NECK DROP 1/4". INCREASE NECK BINDING HEIGHT 1/8"" at bounding box center [1404, 642] width 249 height 39
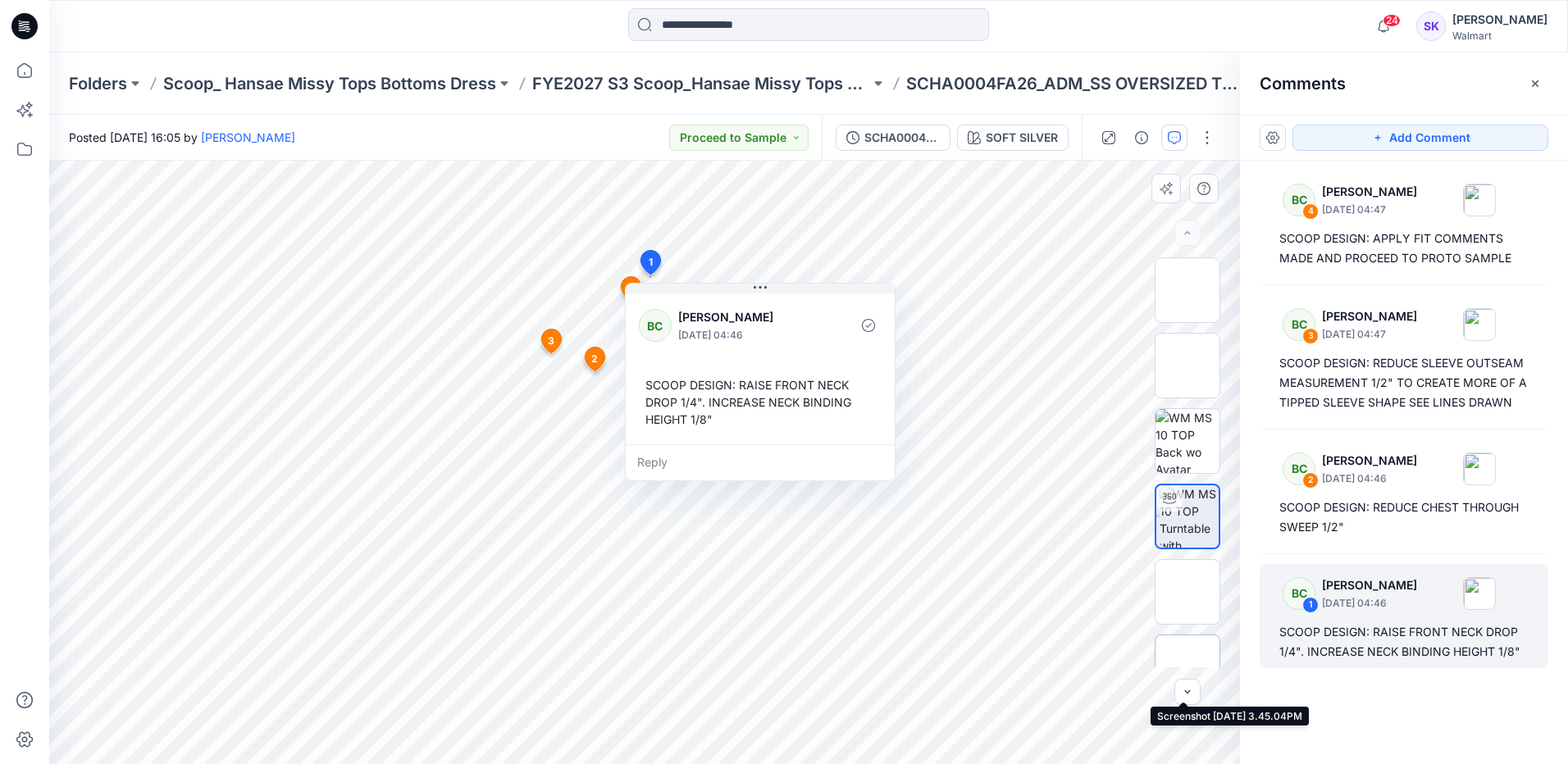
click at [1188, 668] on img at bounding box center [1188, 668] width 0 height 0
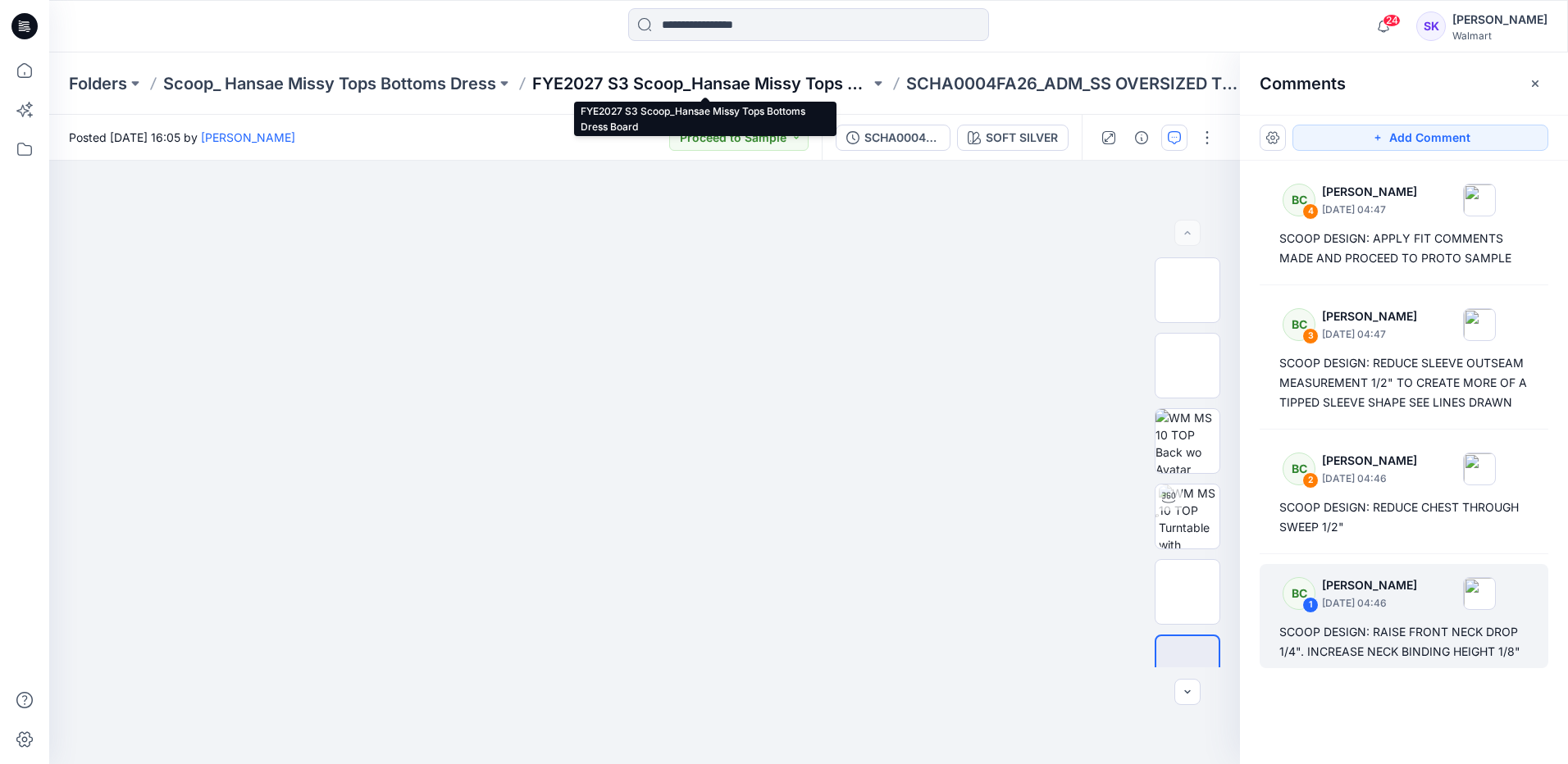
click at [779, 80] on p "FYE2027 S3 Scoop_Hansae Missy Tops Bottoms Dress Board" at bounding box center [701, 83] width 338 height 23
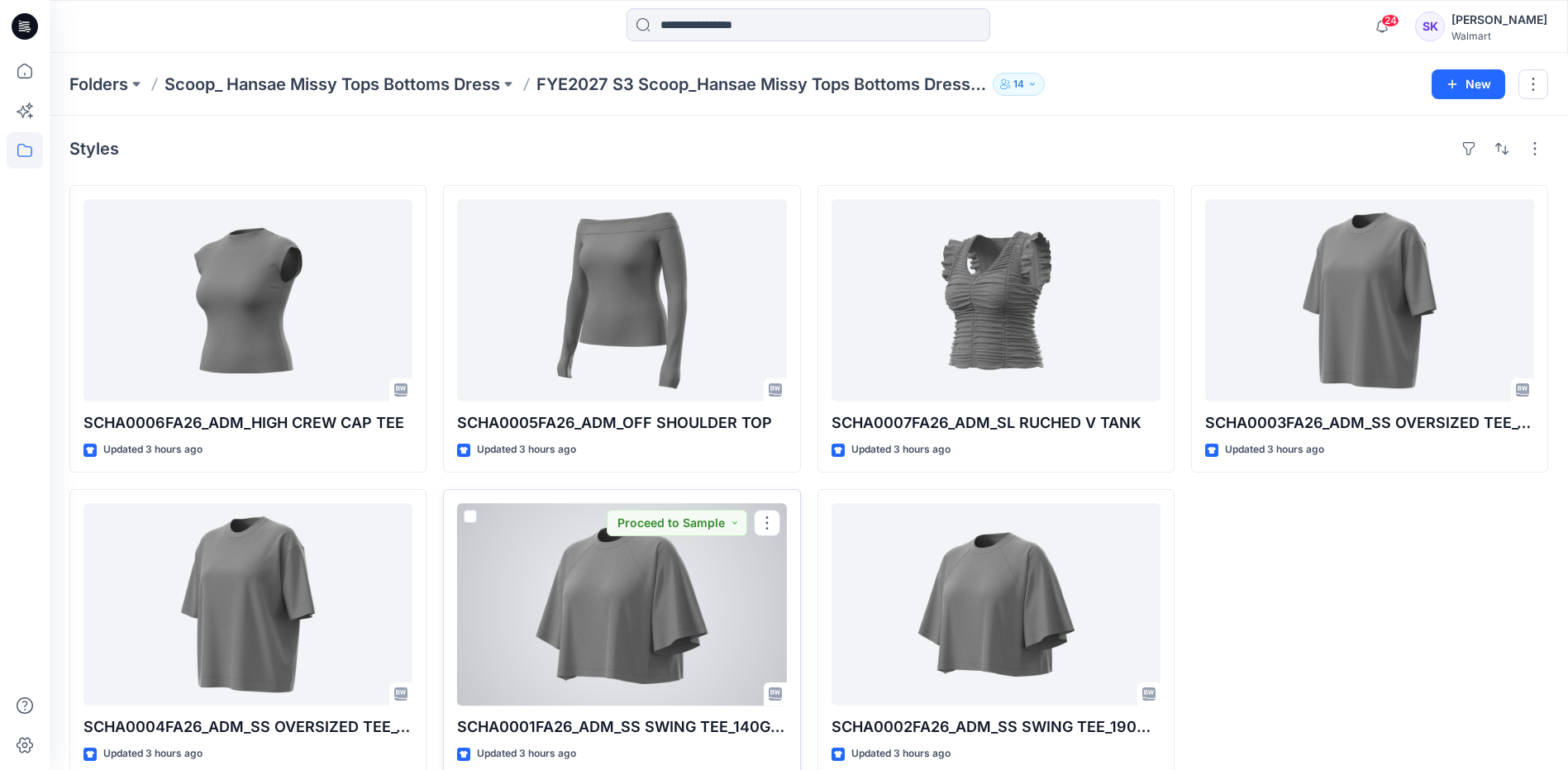
click at [665, 666] on div at bounding box center [621, 604] width 328 height 202
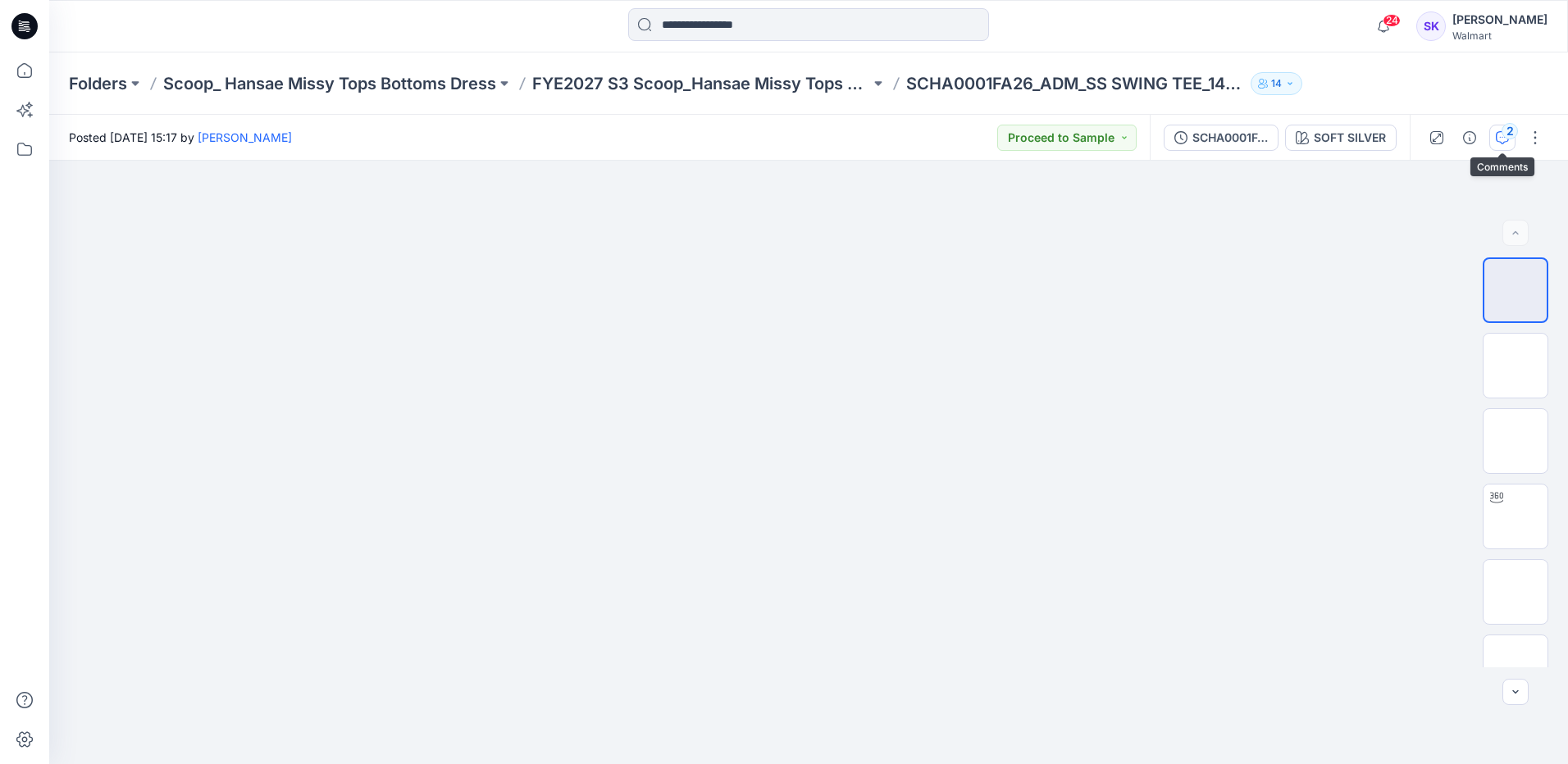
click at [1502, 133] on div "2" at bounding box center [1510, 132] width 17 height 17
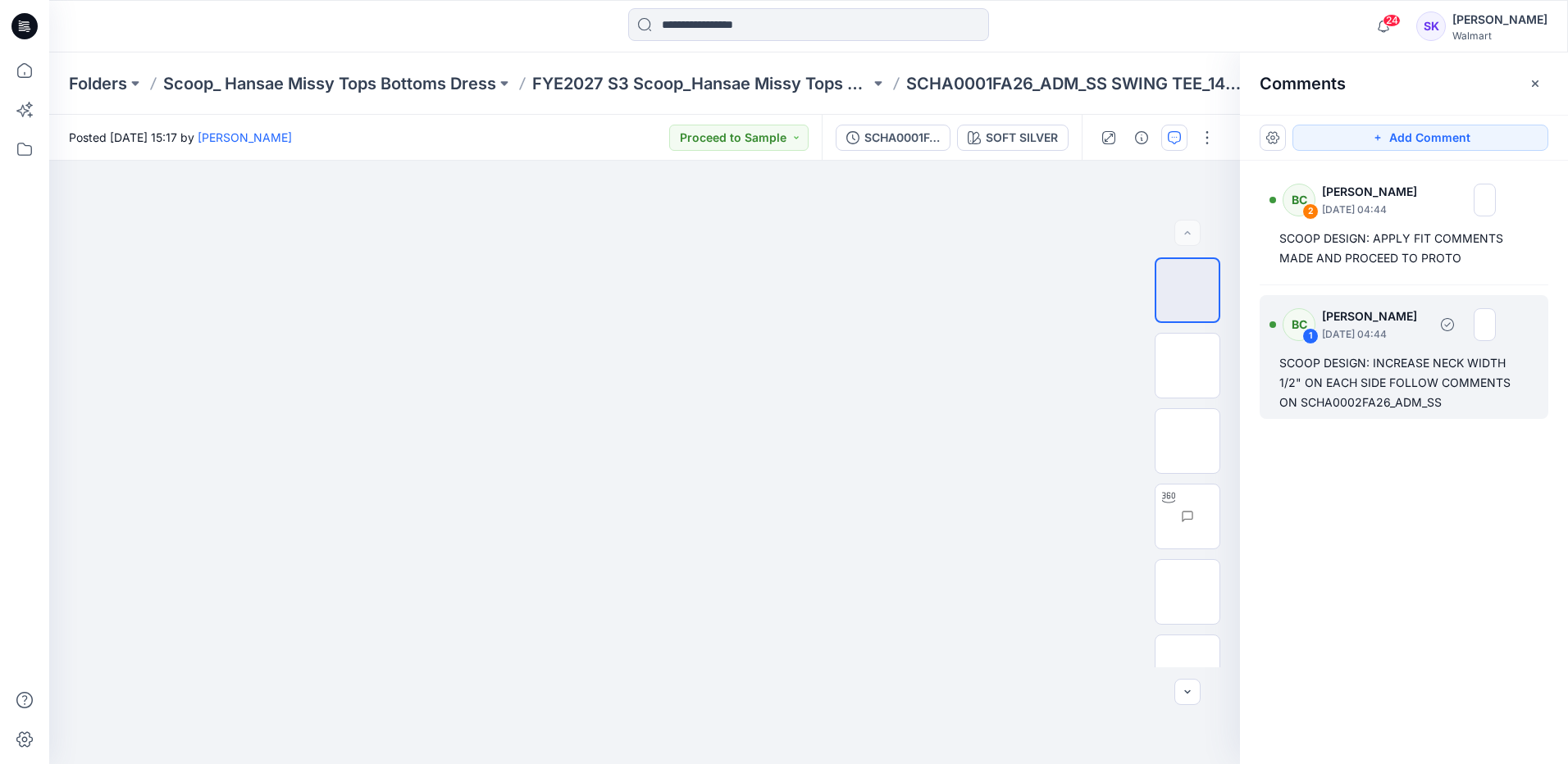
click at [1362, 405] on div "SCOOP DESIGN: INCREASE NECK WIDTH 1/2" ON EACH SIDE FOLLOW COMMENTS ON SCHA0002…" at bounding box center [1404, 382] width 249 height 59
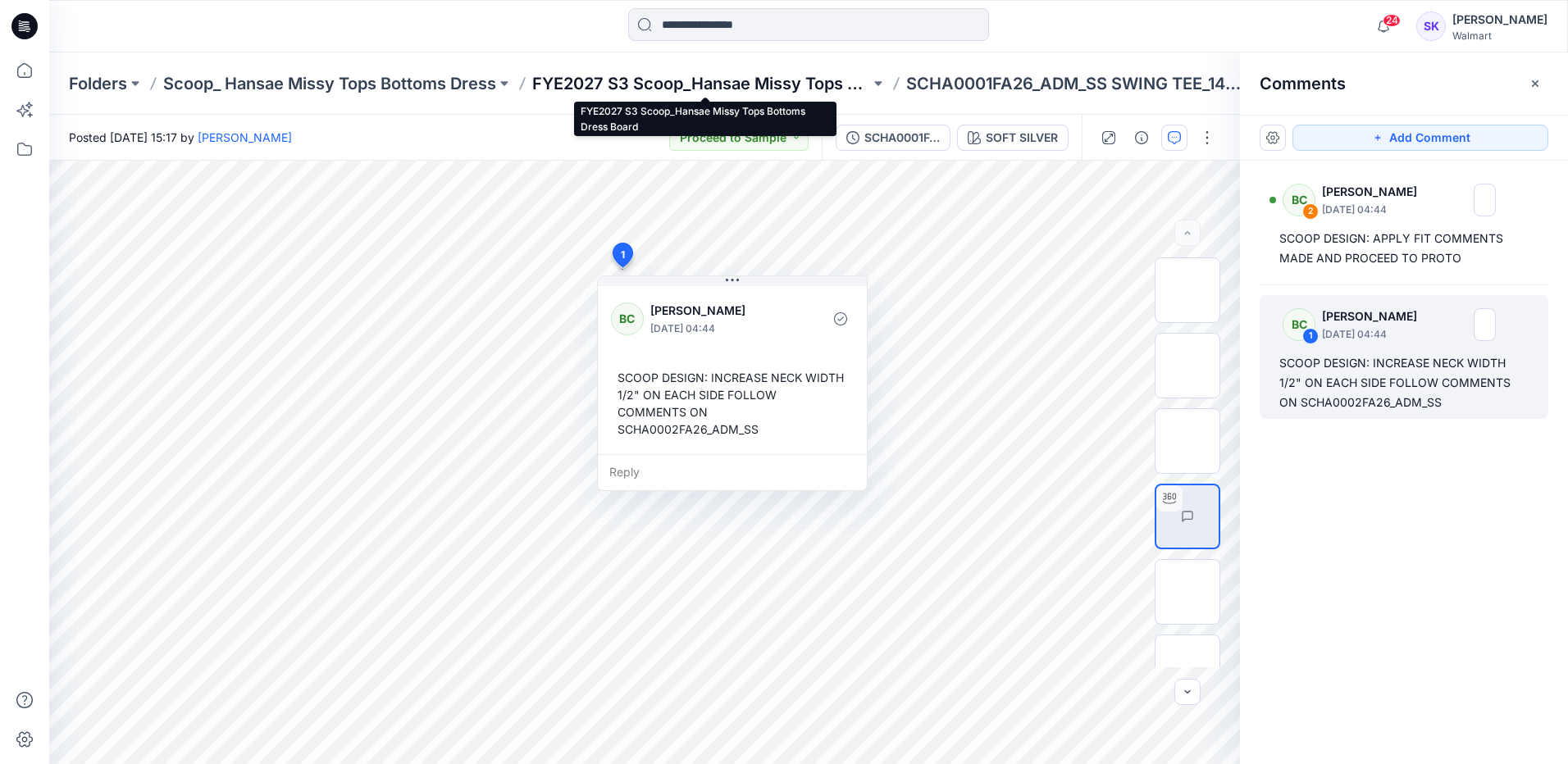
click at [704, 91] on p "FYE2027 S3 Scoop_Hansae Missy Tops Bottoms Dress Board" at bounding box center [701, 83] width 338 height 23
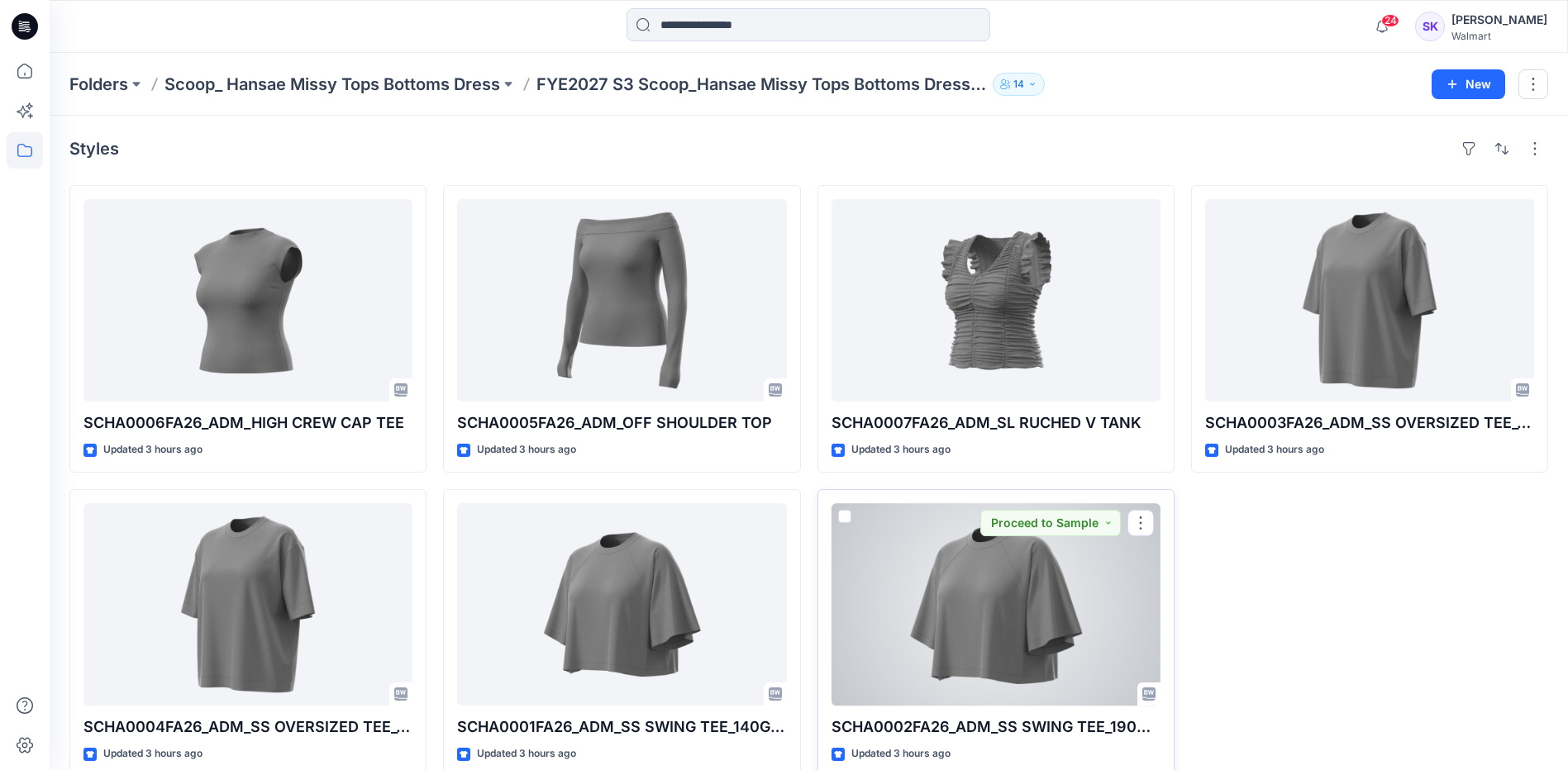
click at [1043, 634] on div at bounding box center [995, 604] width 328 height 202
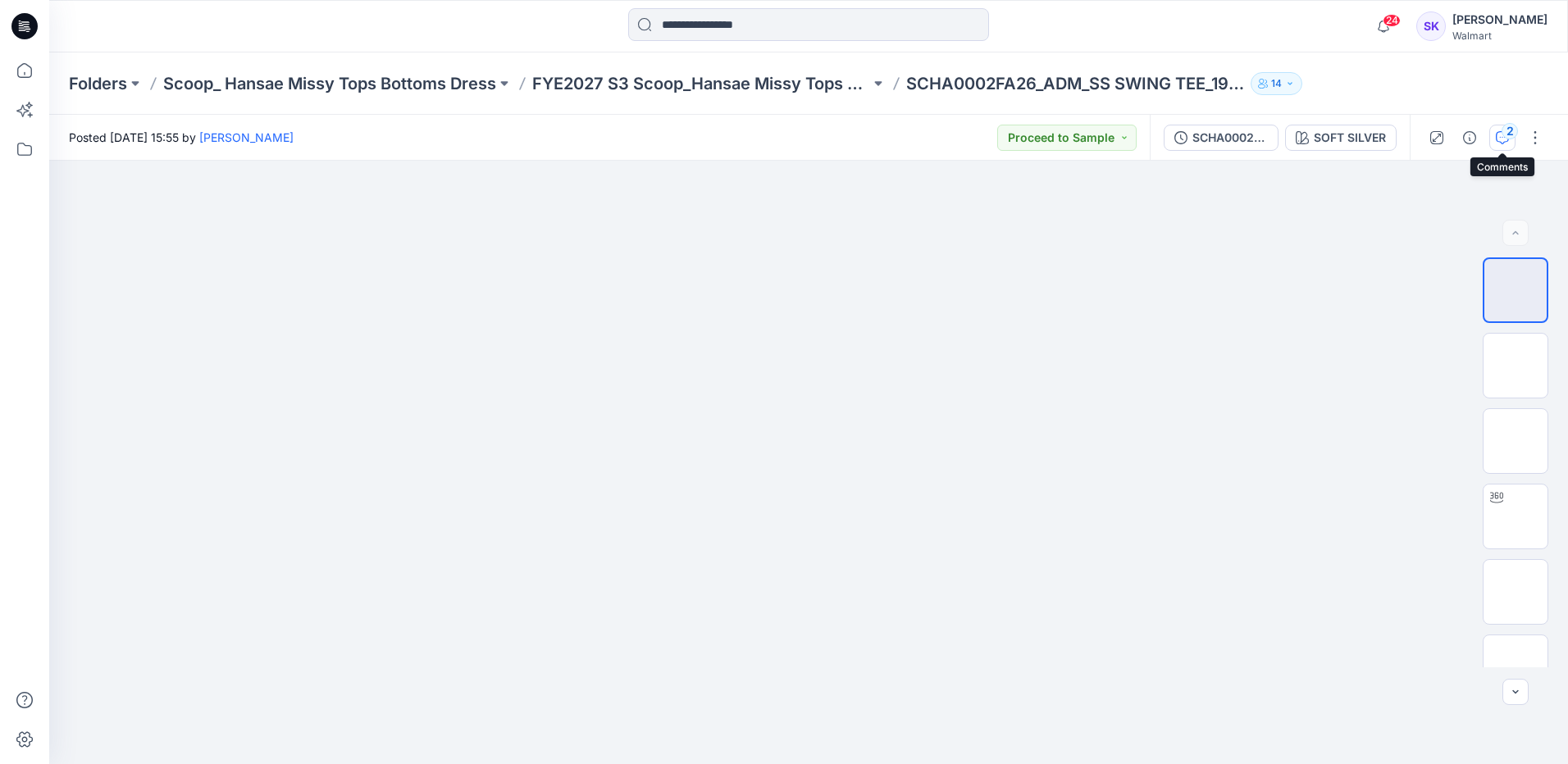
click at [1496, 138] on icon "button" at bounding box center [1503, 137] width 13 height 13
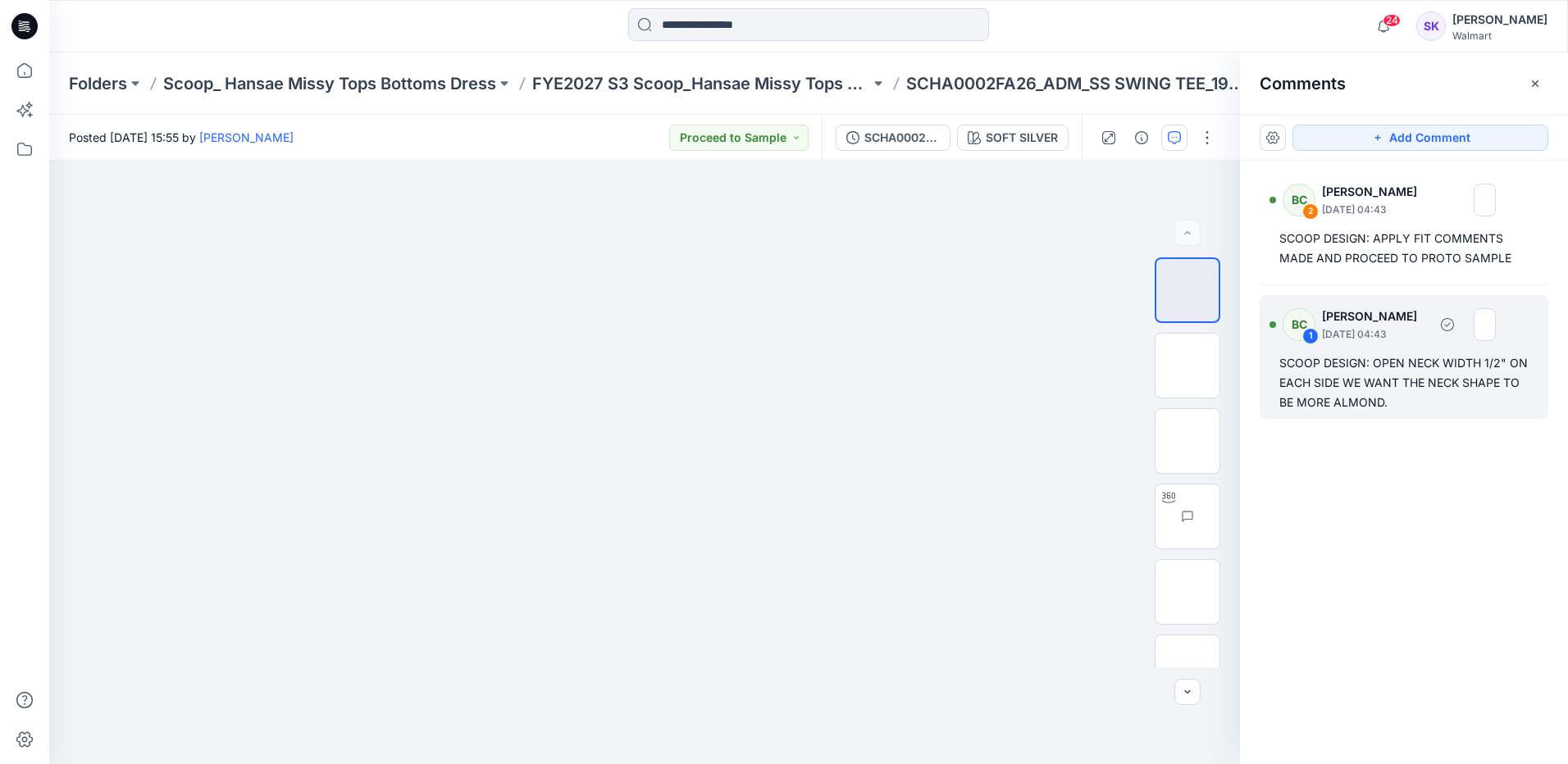
click at [1423, 410] on div "SCOOP DESIGN: OPEN NECK WIDTH 1/2" ON EACH SIDE WE WANT THE NECK SHAPE TO BE MO…" at bounding box center [1404, 382] width 249 height 59
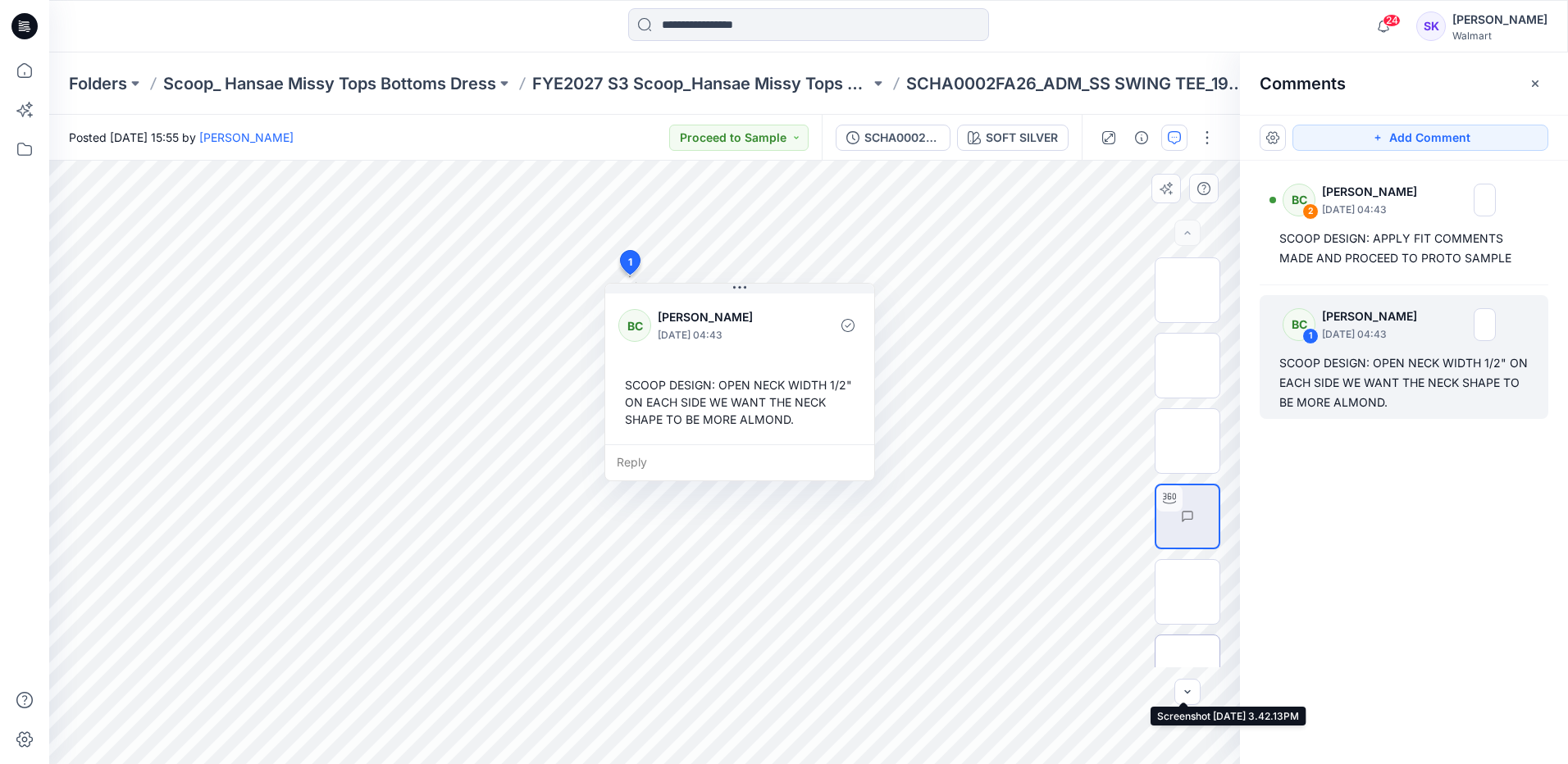
click at [1188, 668] on img at bounding box center [1188, 668] width 0 height 0
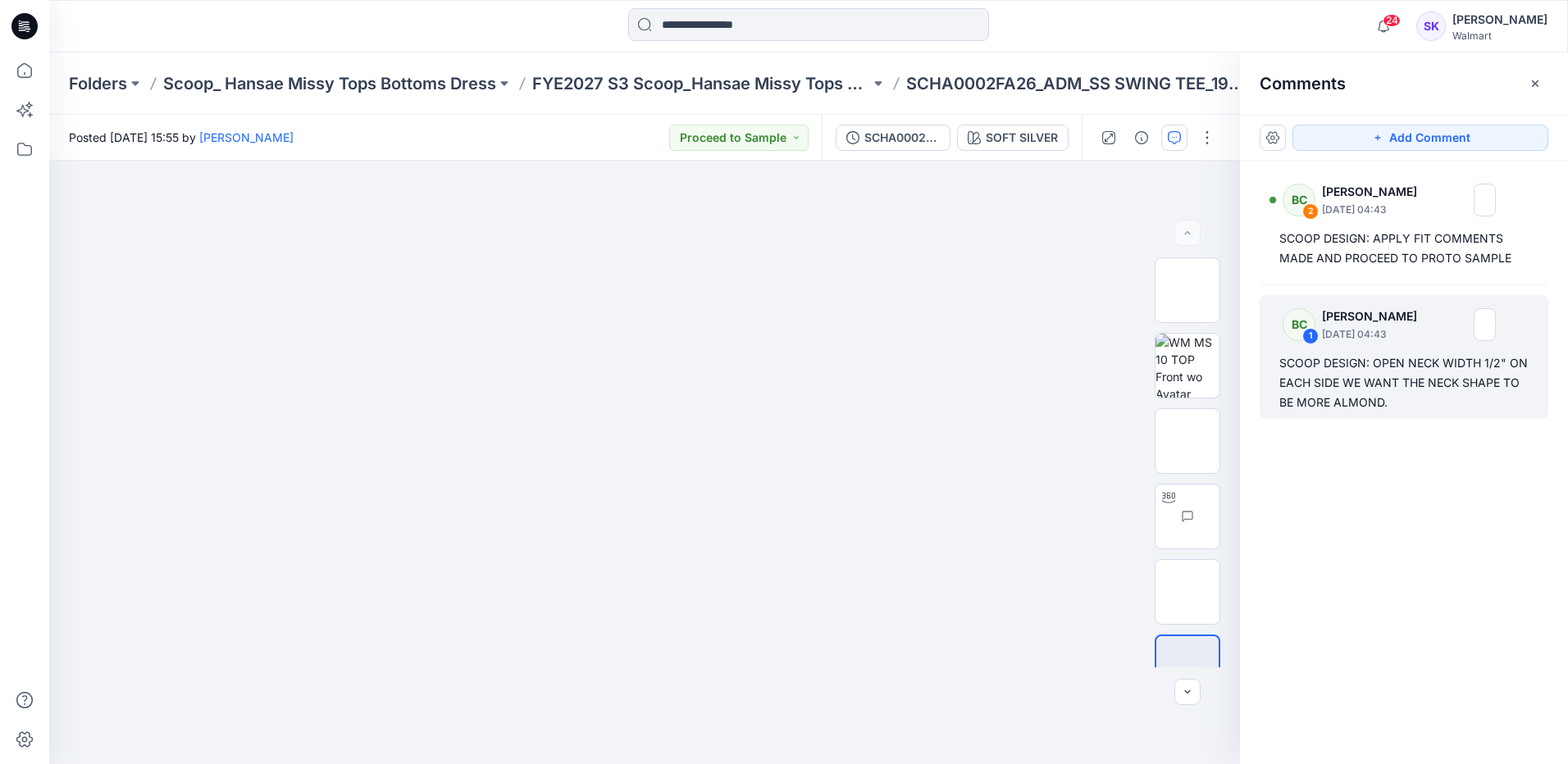
click at [1434, 490] on div "BC 2 Bonny Cai October 14, 2025 04:43 SCOOP DESIGN: APPLY FIT COMMENTS MADE AND…" at bounding box center [1404, 432] width 328 height 543
